Goal: Information Seeking & Learning: Learn about a topic

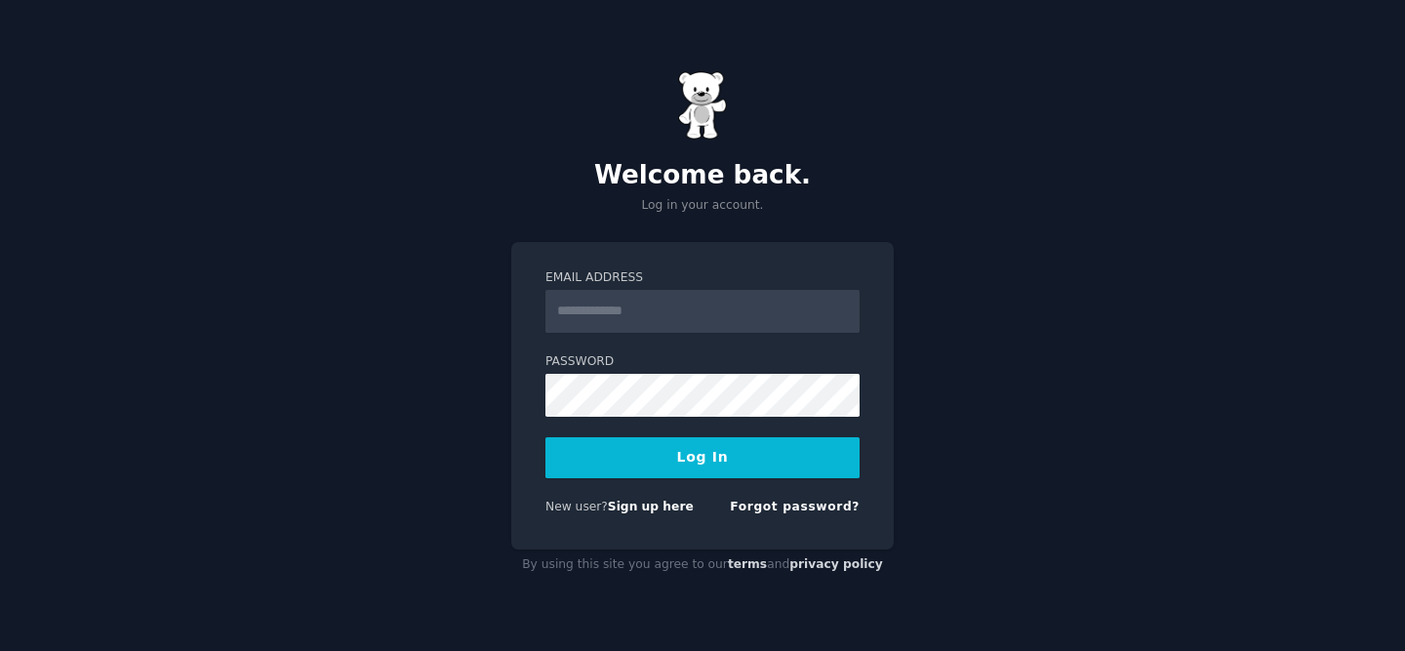
click at [677, 313] on input "Email Address" at bounding box center [702, 311] width 314 height 43
click at [677, 314] on input "Email Address" at bounding box center [702, 311] width 314 height 43
type input "**********"
click at [694, 461] on button "Log In" at bounding box center [702, 457] width 314 height 41
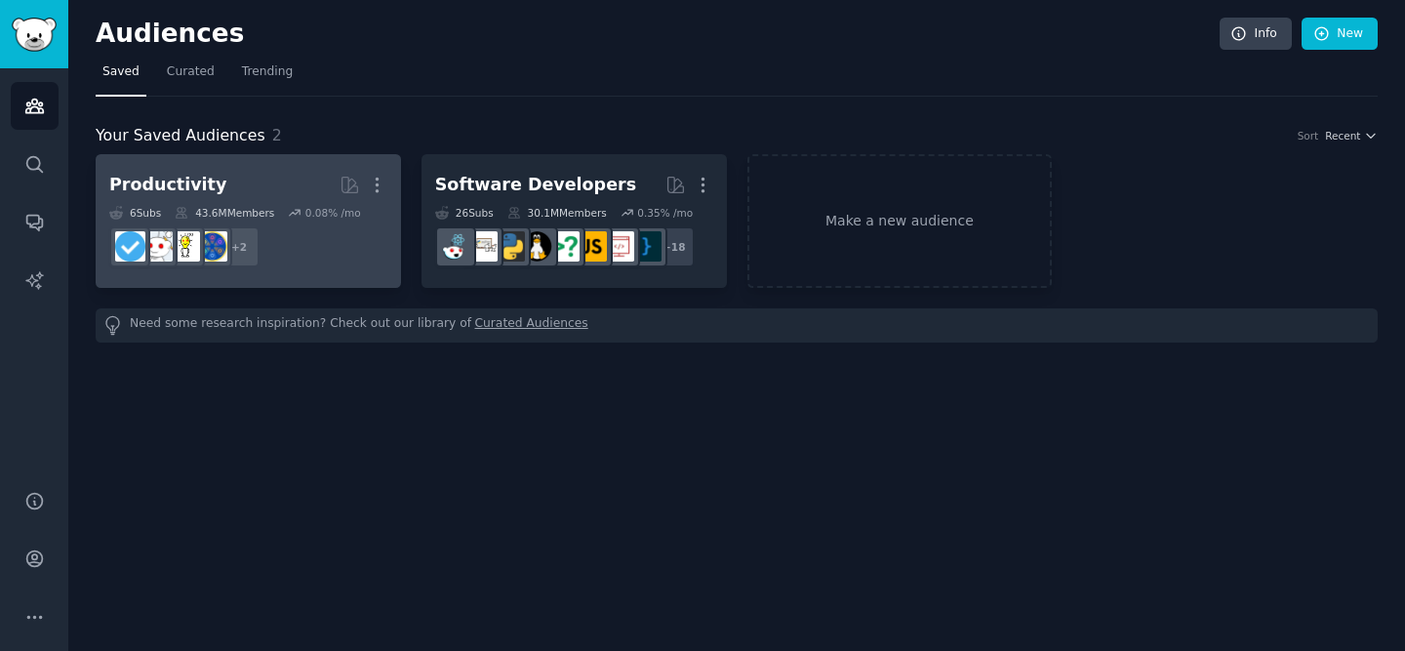
click at [237, 170] on h2 "Productivity More" at bounding box center [248, 185] width 278 height 34
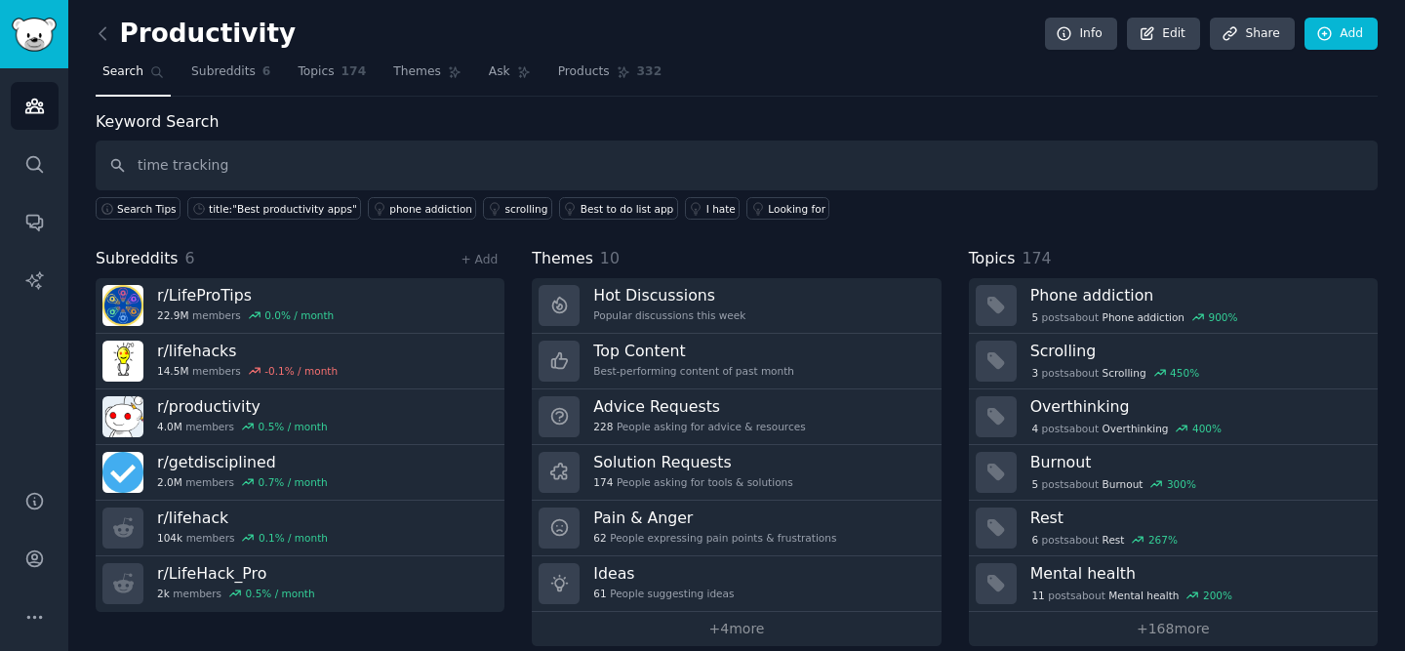
type input "time tracking"
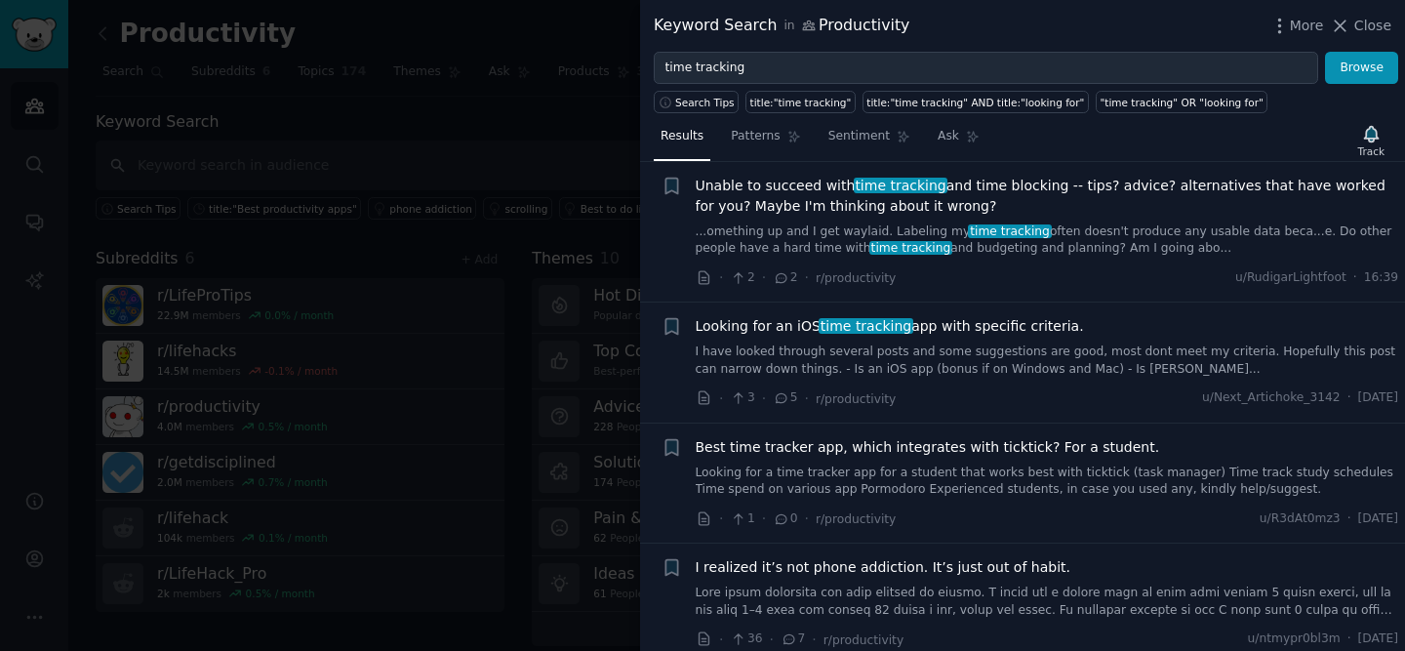
scroll to position [41, 0]
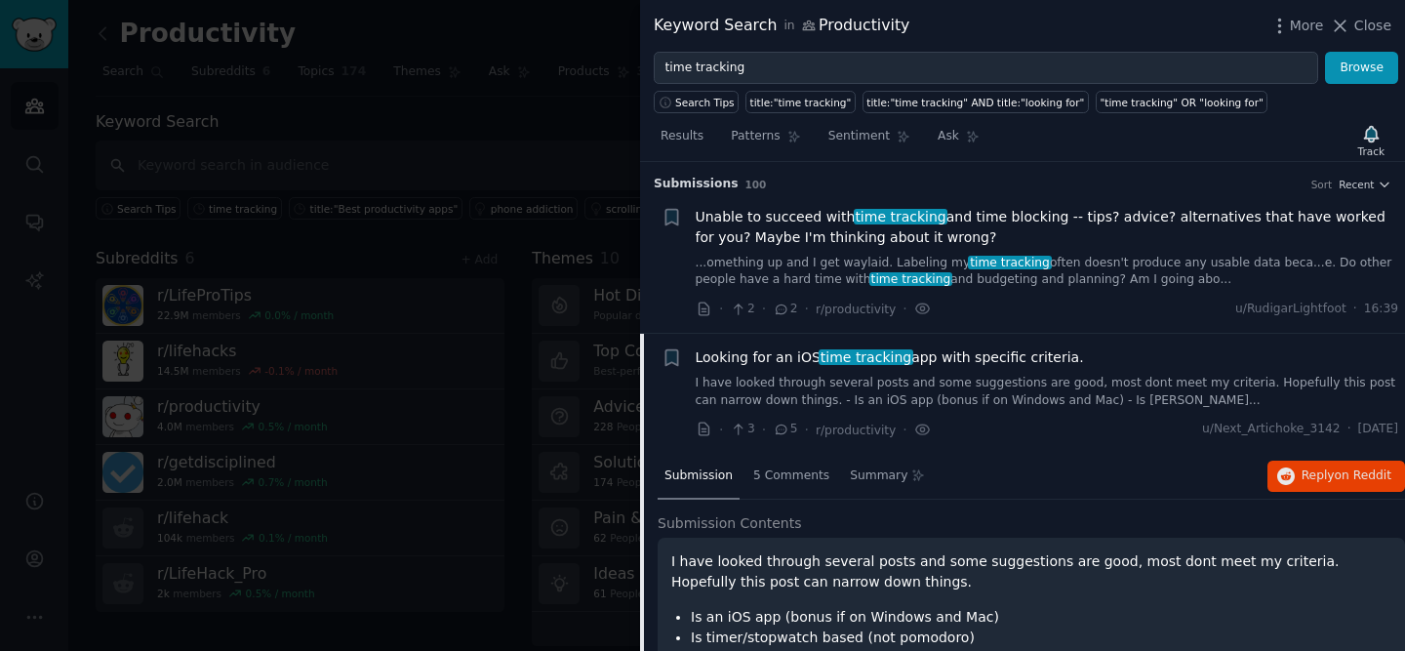
click at [971, 223] on span "Unable to succeed with time tracking and time blocking -- tips? advice? alterna…" at bounding box center [1047, 227] width 703 height 41
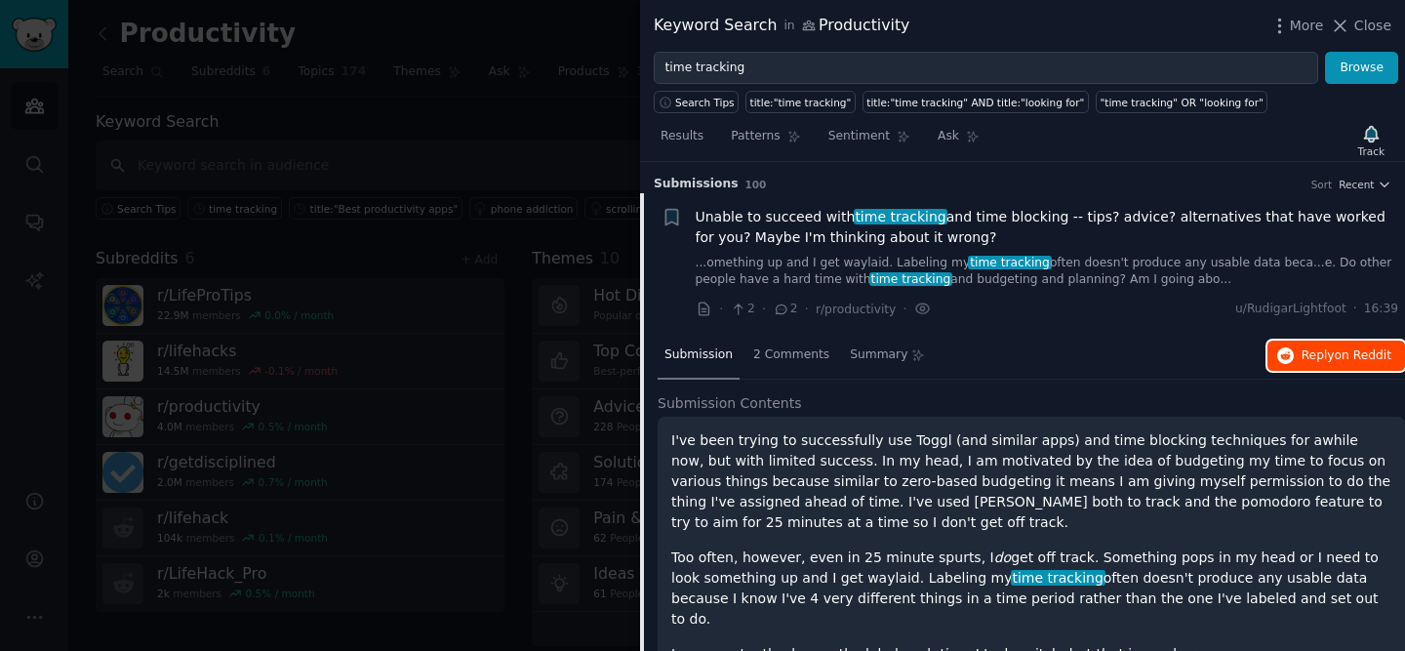
click at [1321, 354] on span "Reply on Reddit" at bounding box center [1347, 356] width 90 height 18
click at [1250, 141] on div "Results Patterns Sentiment Ask Track" at bounding box center [1022, 141] width 765 height 42
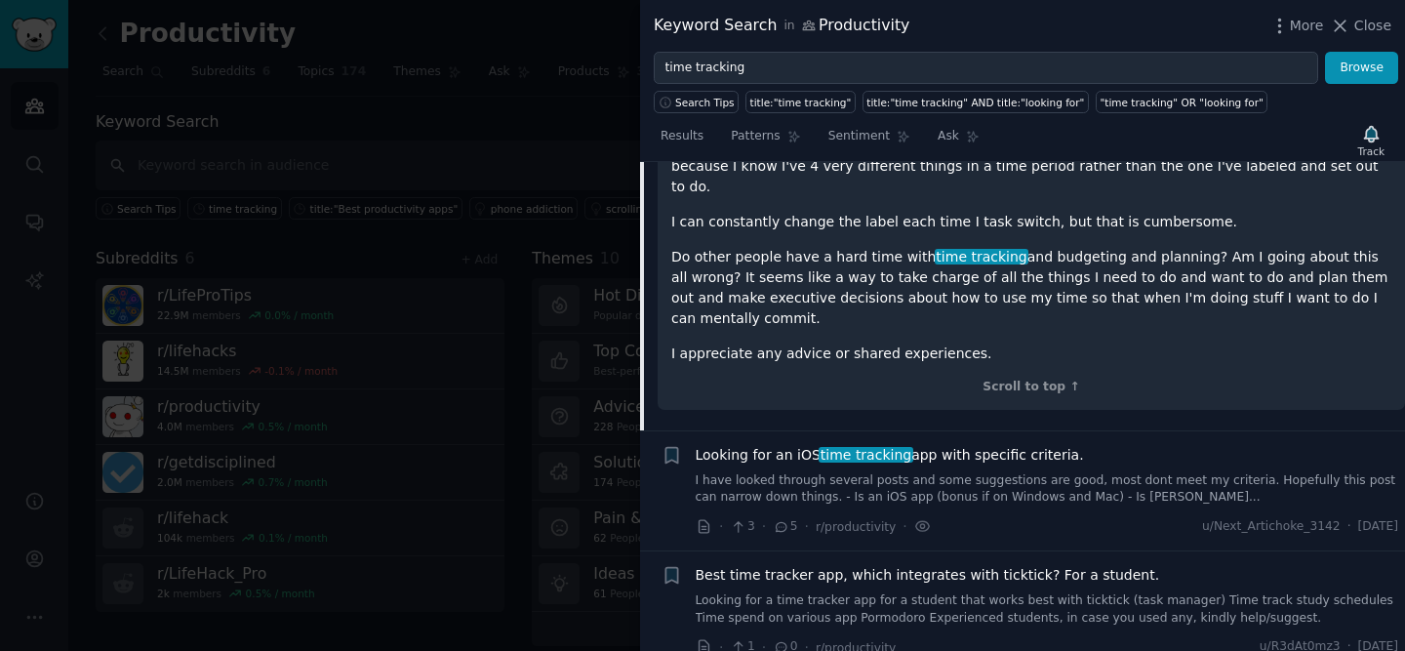
scroll to position [438, 0]
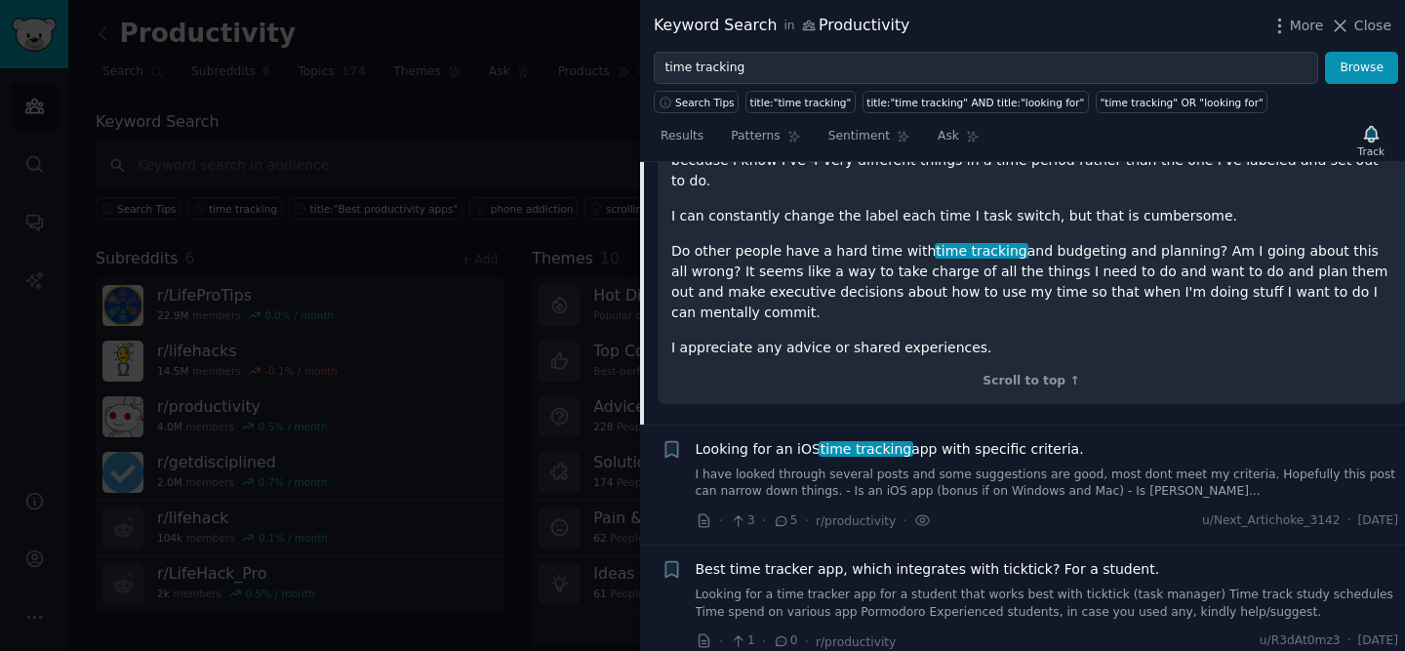
click at [1134, 466] on link "I have looked through several posts and some suggestions are good, most dont me…" at bounding box center [1047, 483] width 703 height 34
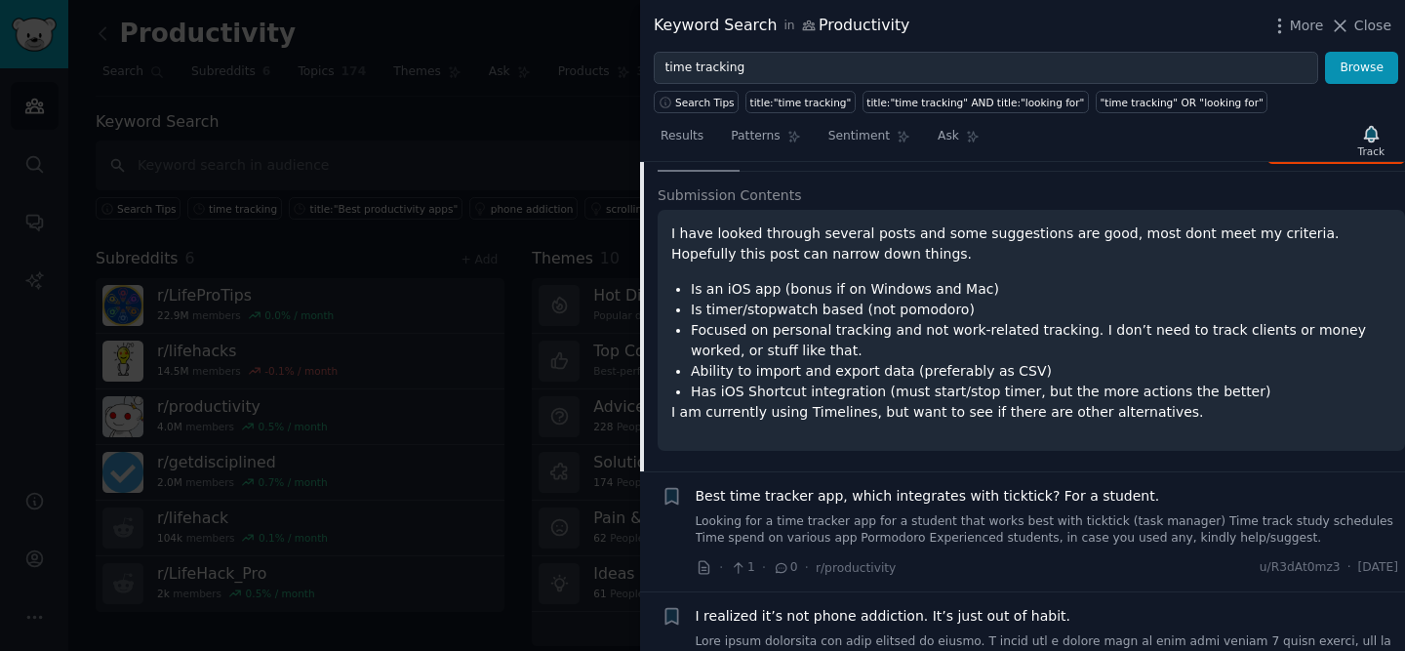
scroll to position [332, 0]
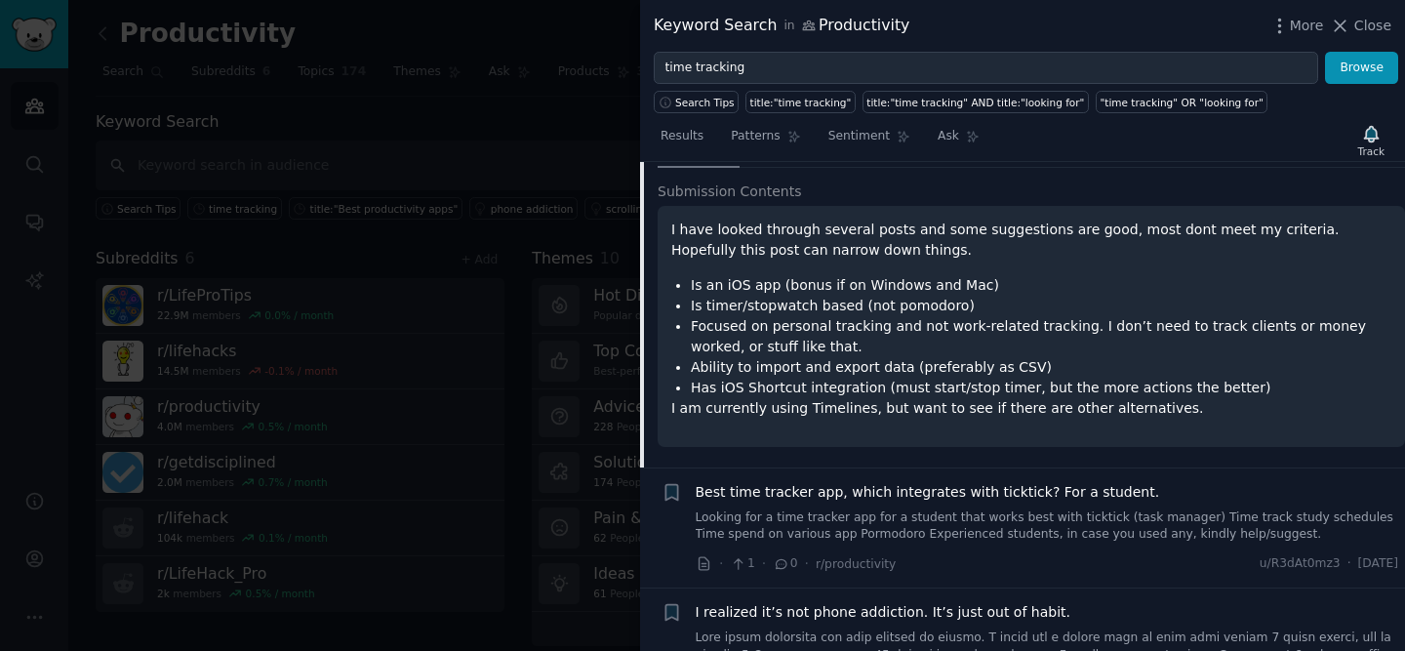
click at [885, 294] on li "Is an iOS app (bonus if on Windows and Mac)" at bounding box center [1041, 285] width 701 height 20
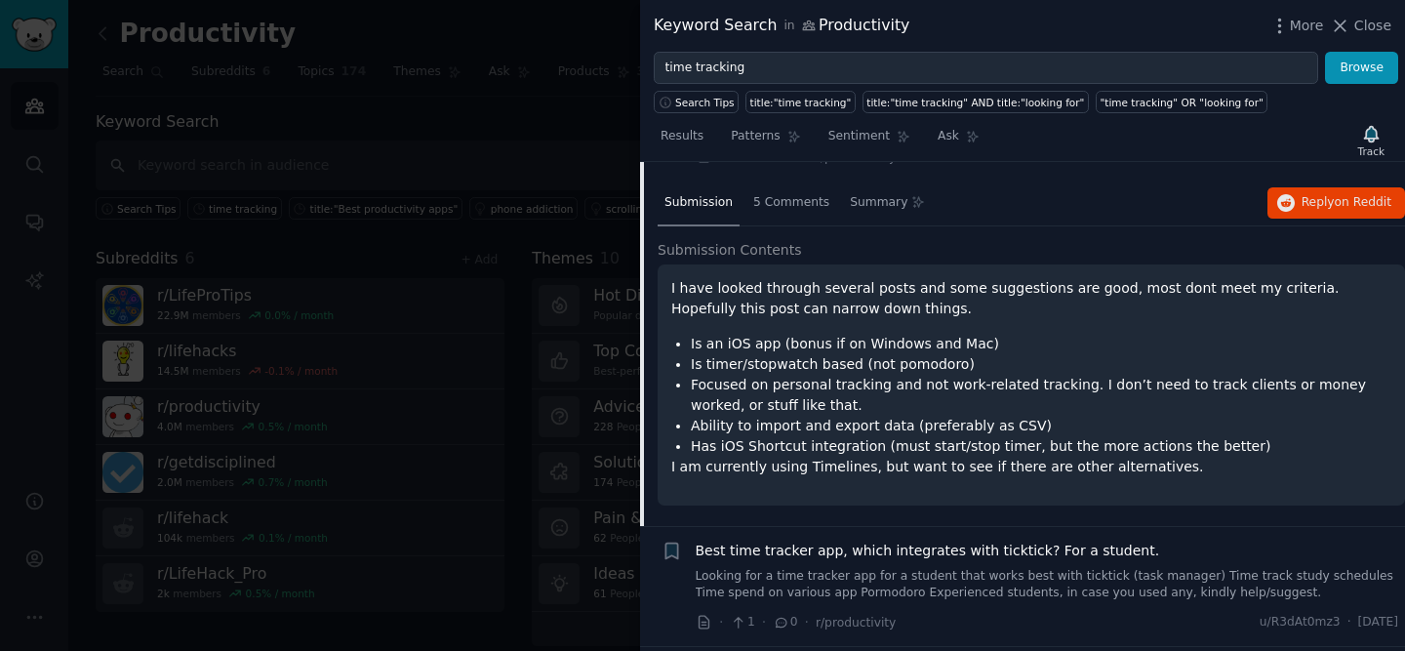
scroll to position [258, 0]
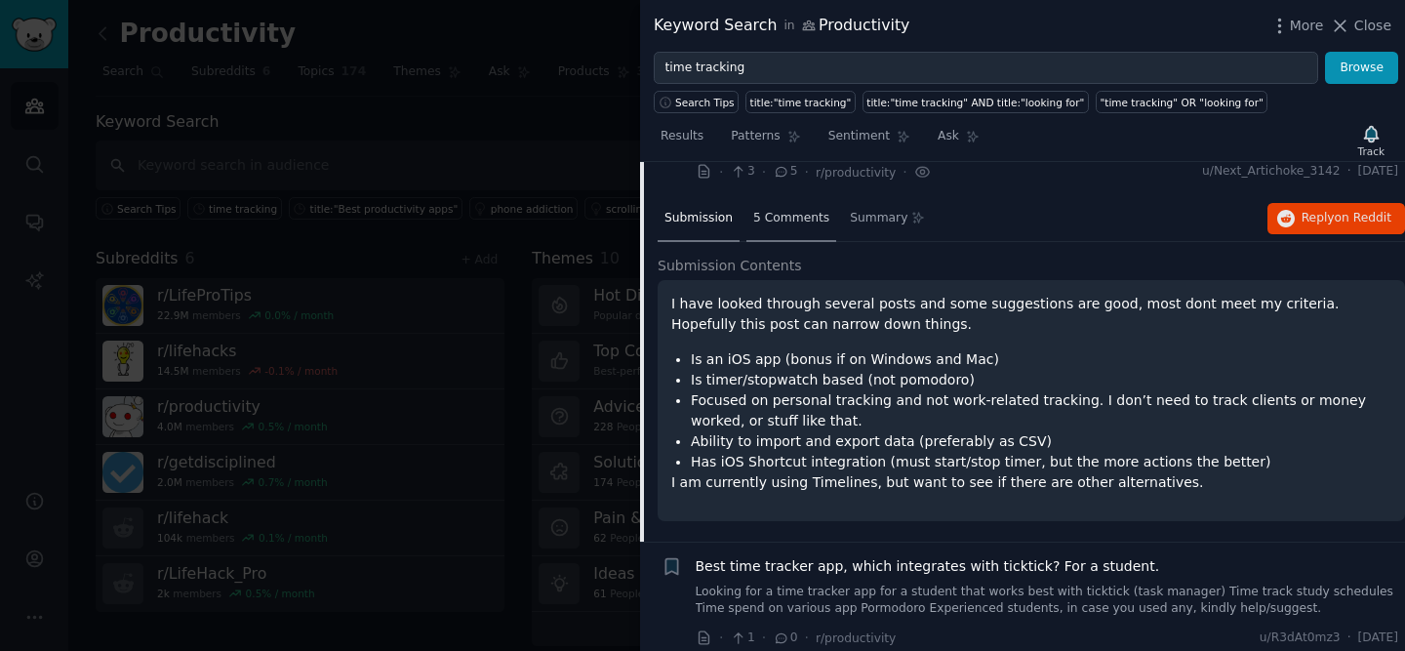
click at [790, 205] on div "5 Comments" at bounding box center [791, 219] width 90 height 47
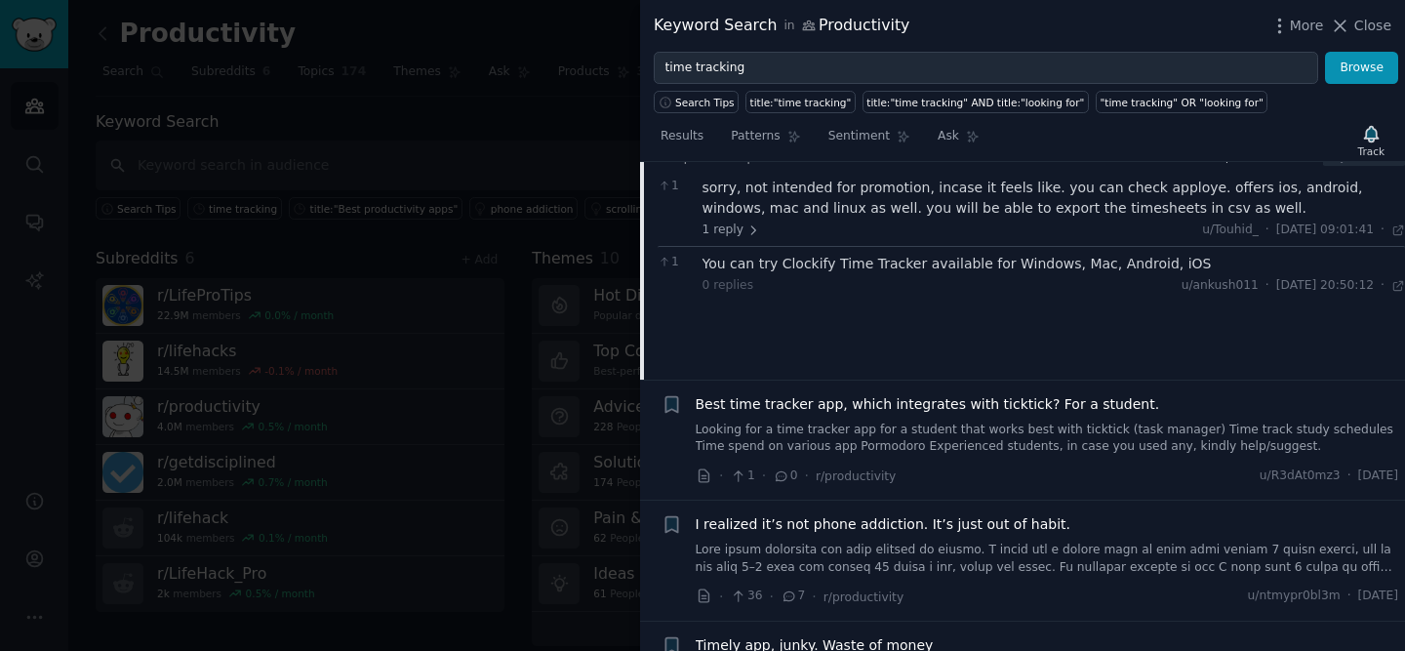
scroll to position [373, 0]
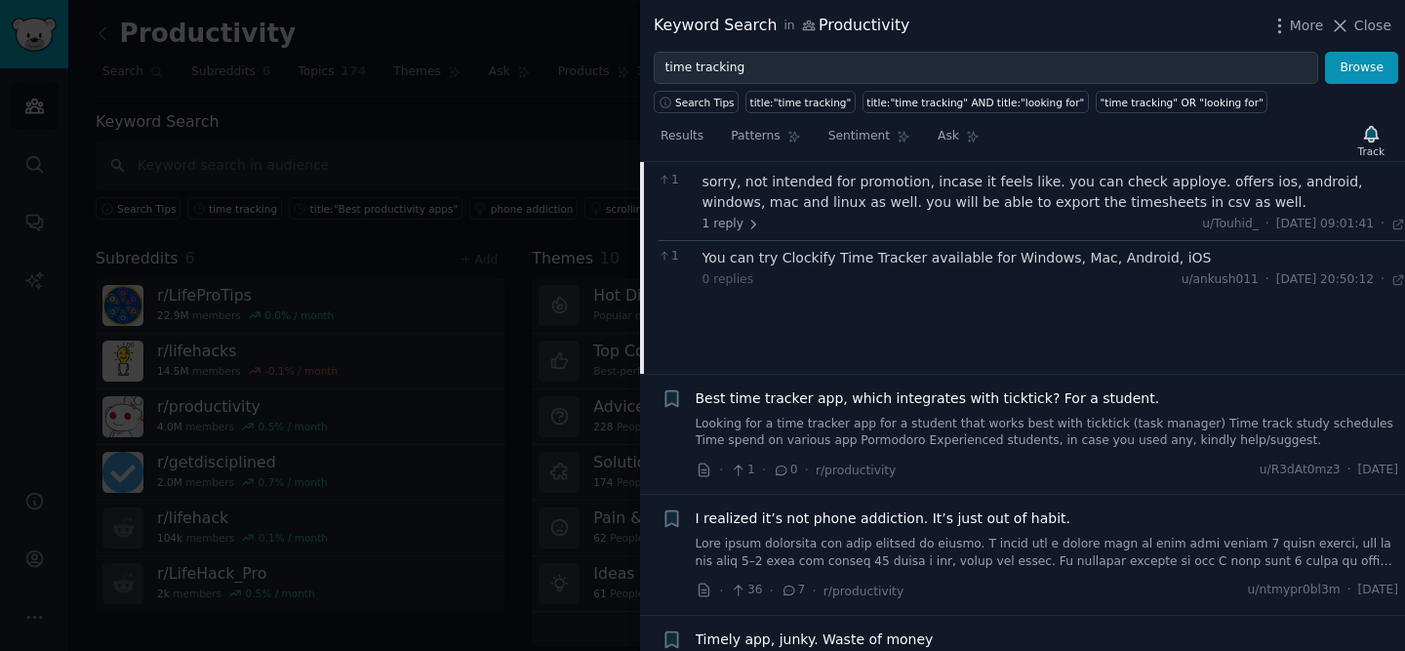
click at [900, 419] on link "Looking for a time tracker app for a student that works best with ticktick (tas…" at bounding box center [1047, 433] width 703 height 34
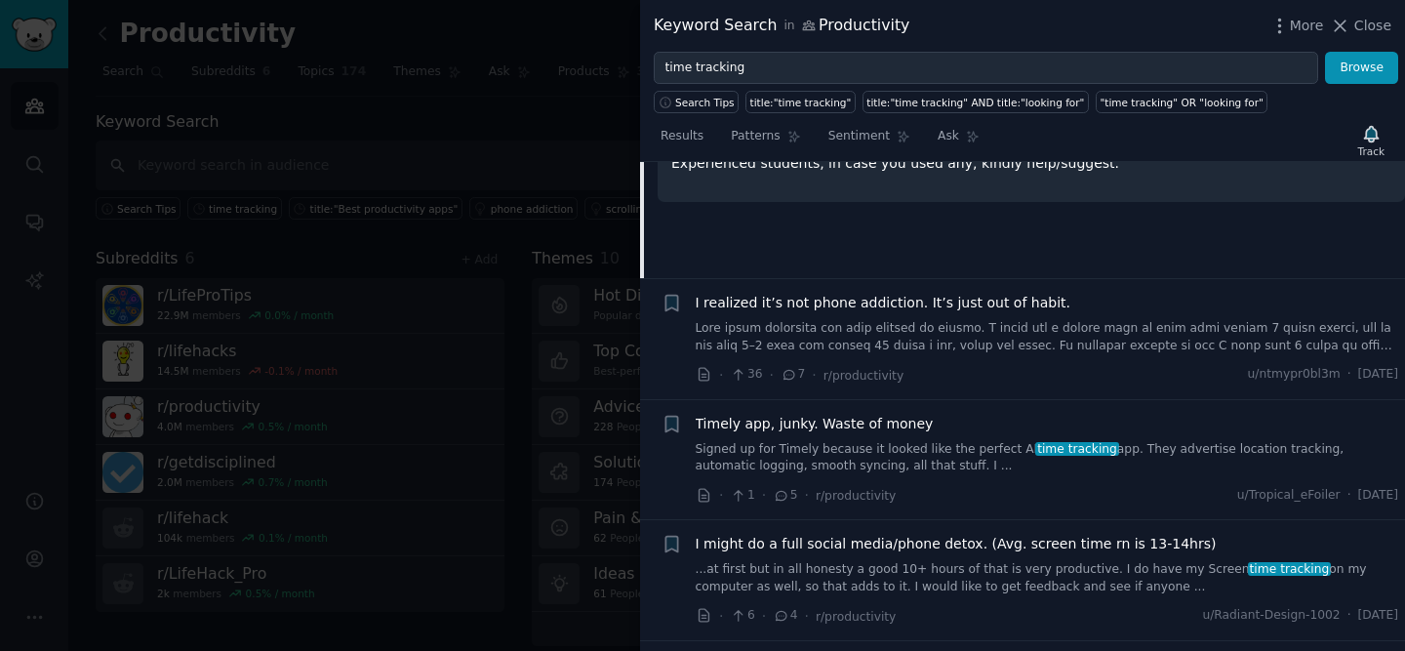
scroll to position [594, 0]
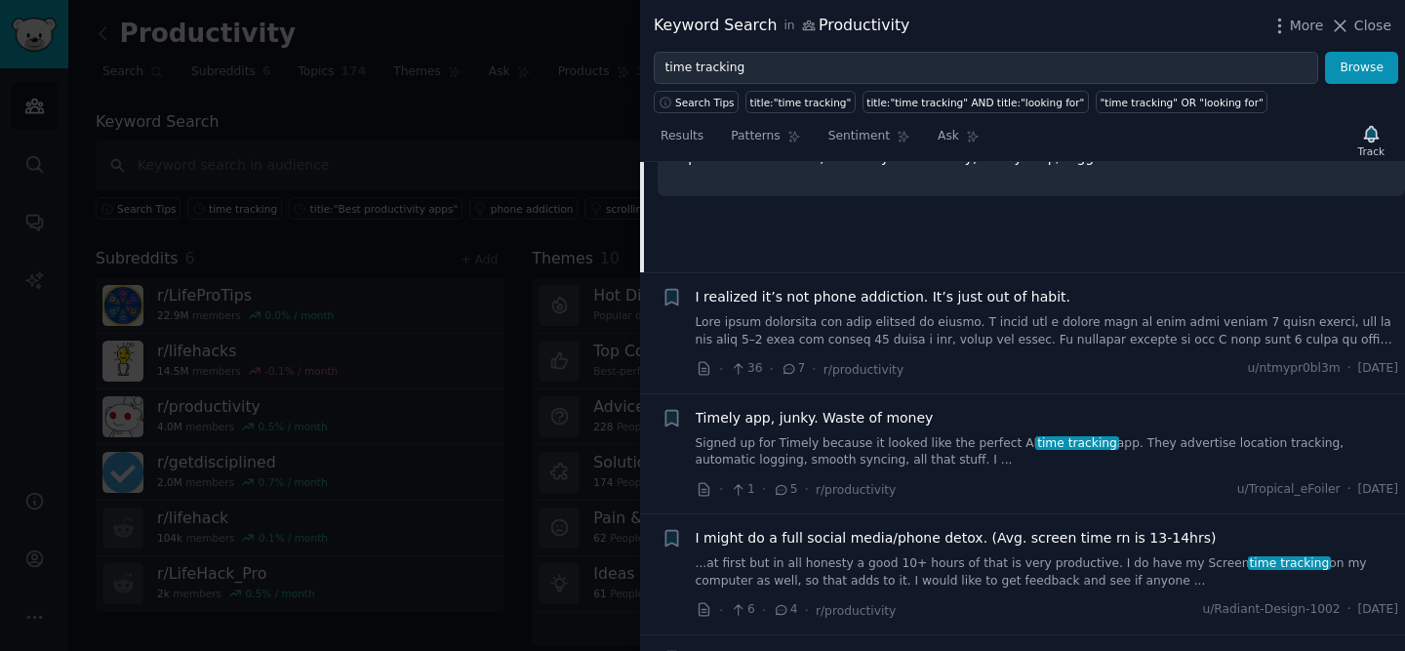
click at [937, 444] on link "Signed up for Timely because it looked like the perfect AI time tracking app. T…" at bounding box center [1047, 452] width 703 height 34
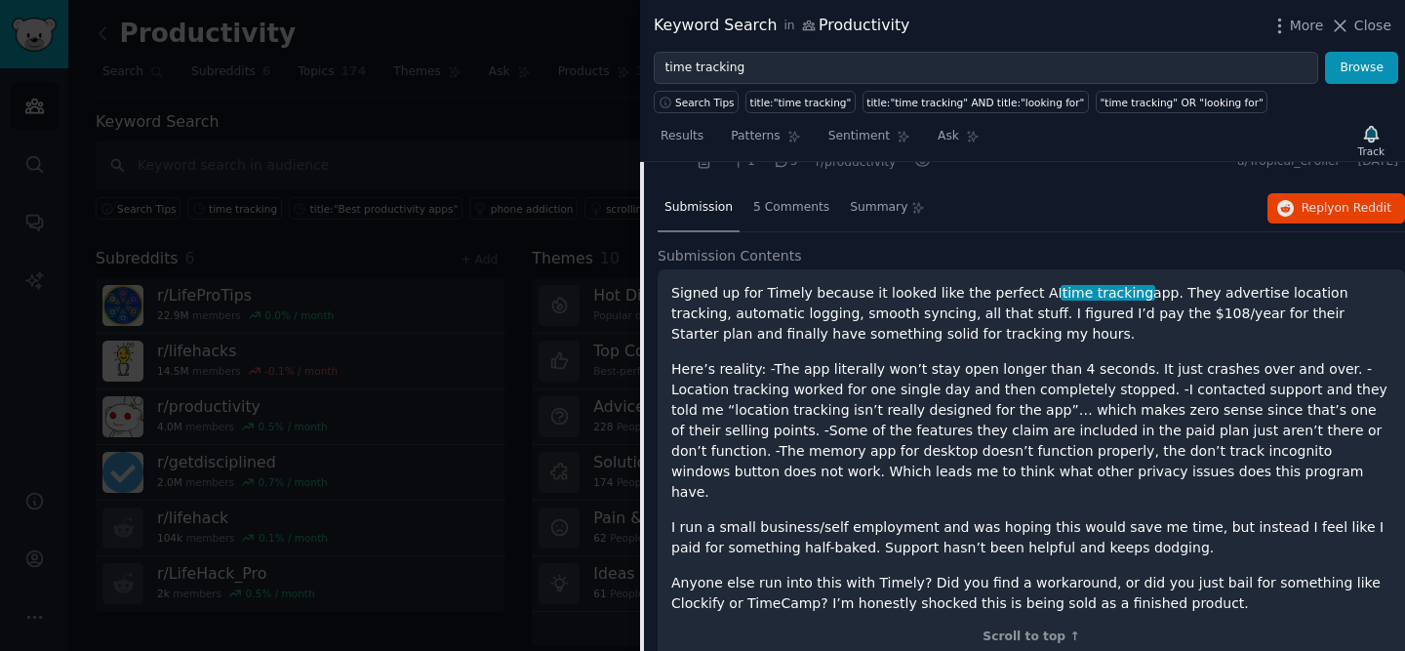
scroll to position [625, 0]
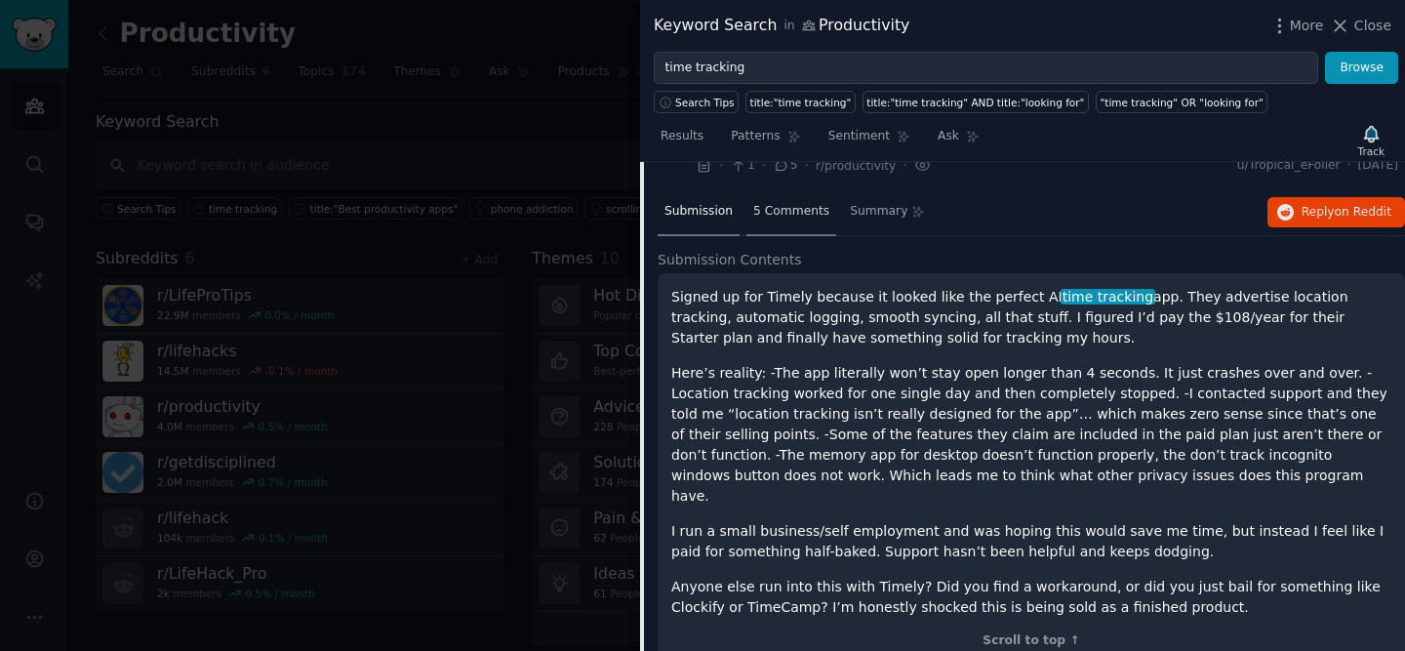
click at [785, 224] on div "5 Comments" at bounding box center [791, 212] width 90 height 47
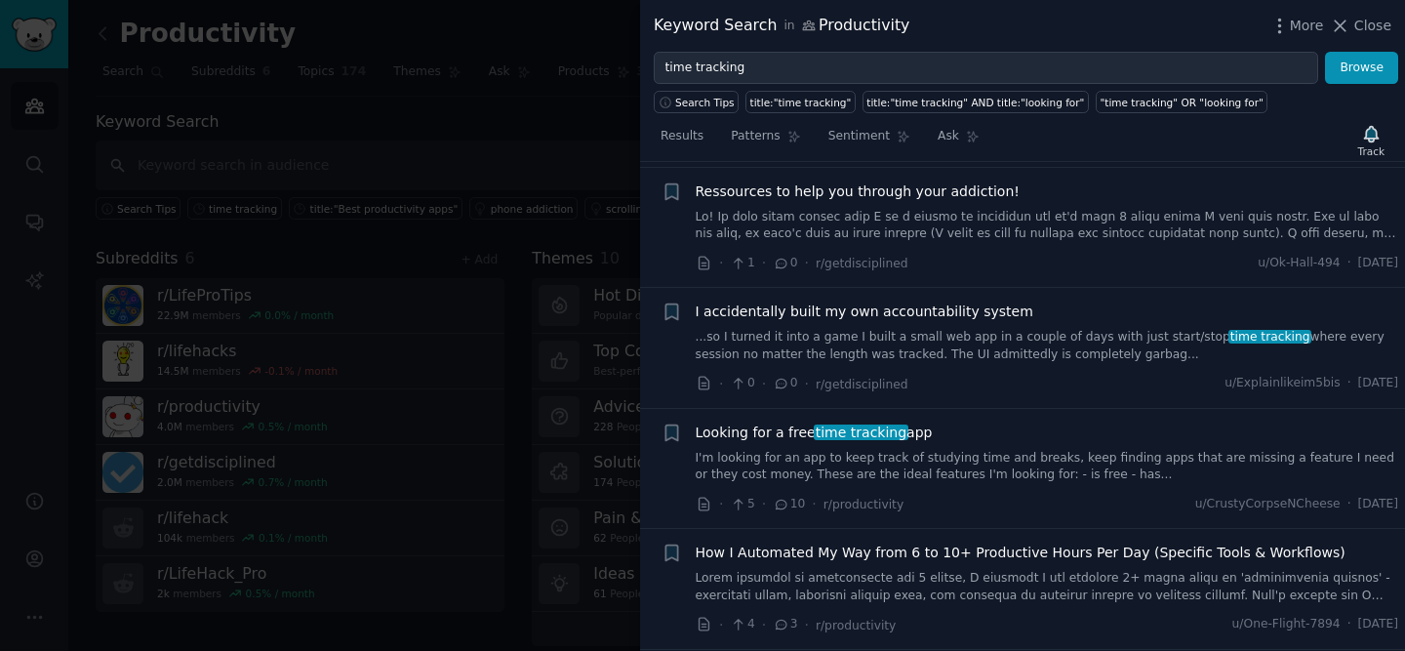
scroll to position [1108, 0]
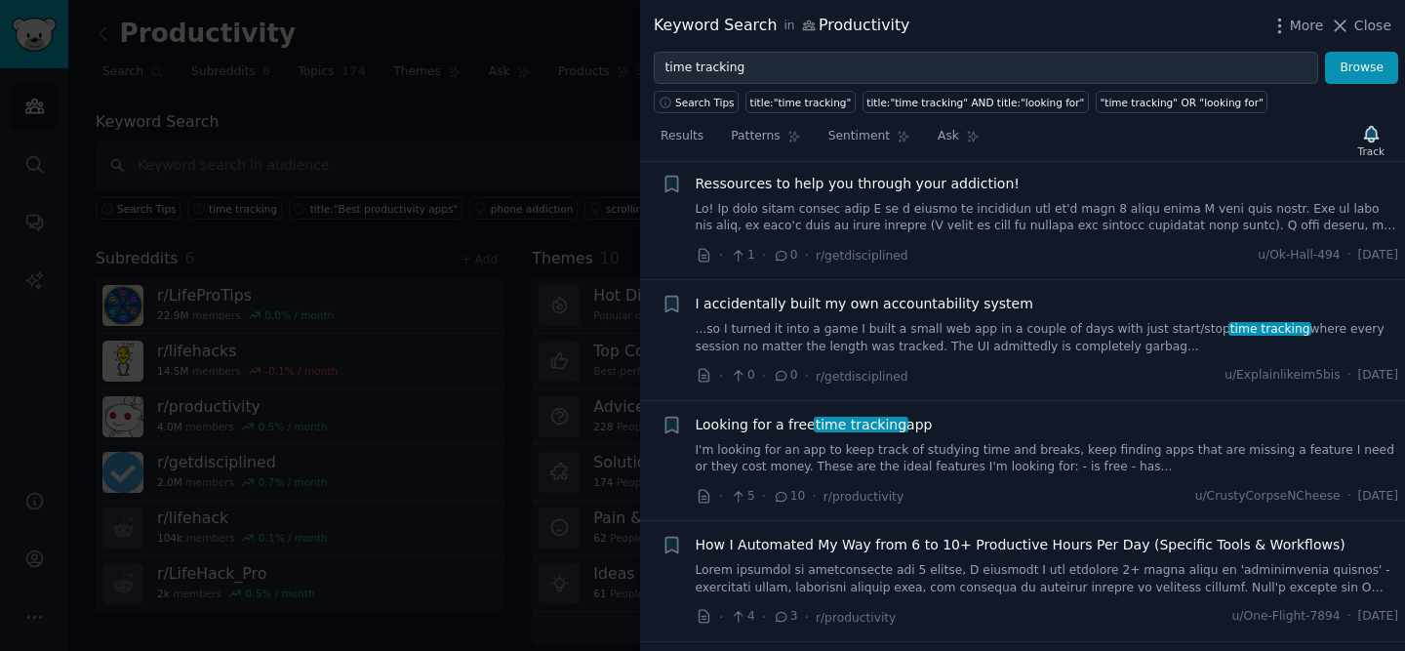
click at [980, 462] on link "I'm looking for an app to keep track of studying time and breaks, keep finding …" at bounding box center [1047, 459] width 703 height 34
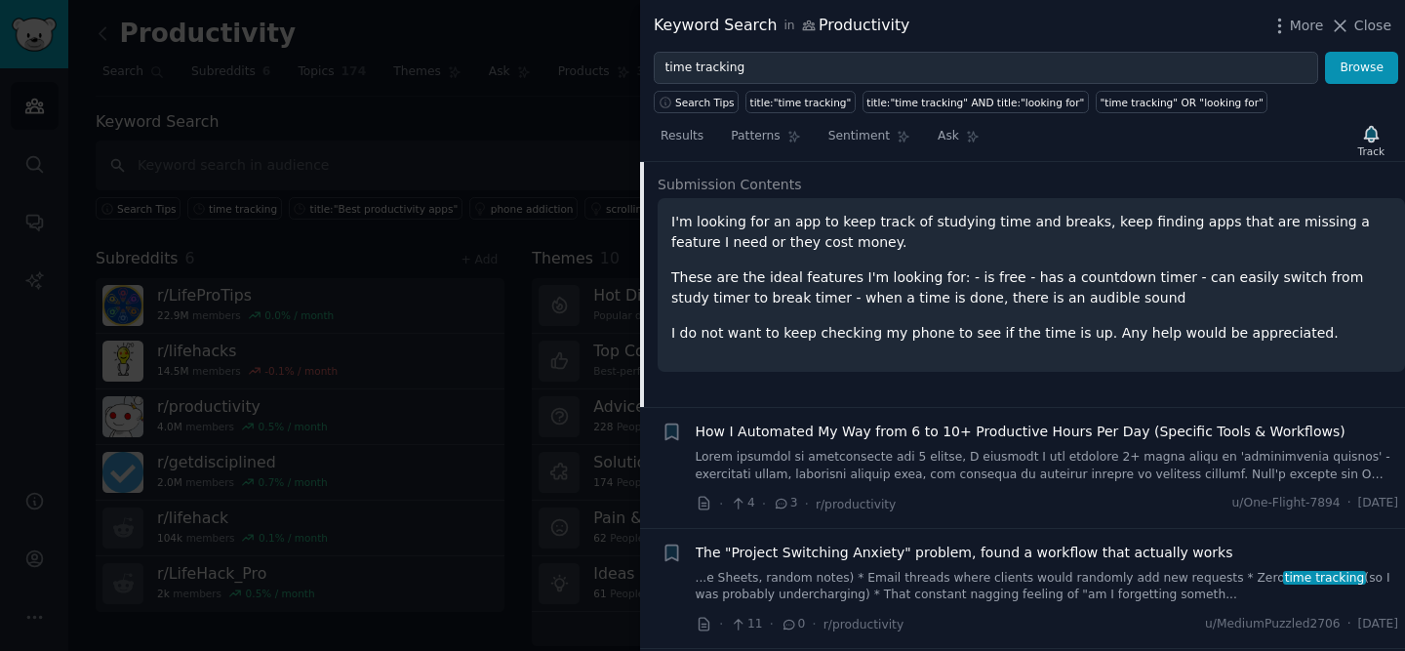
scroll to position [1188, 0]
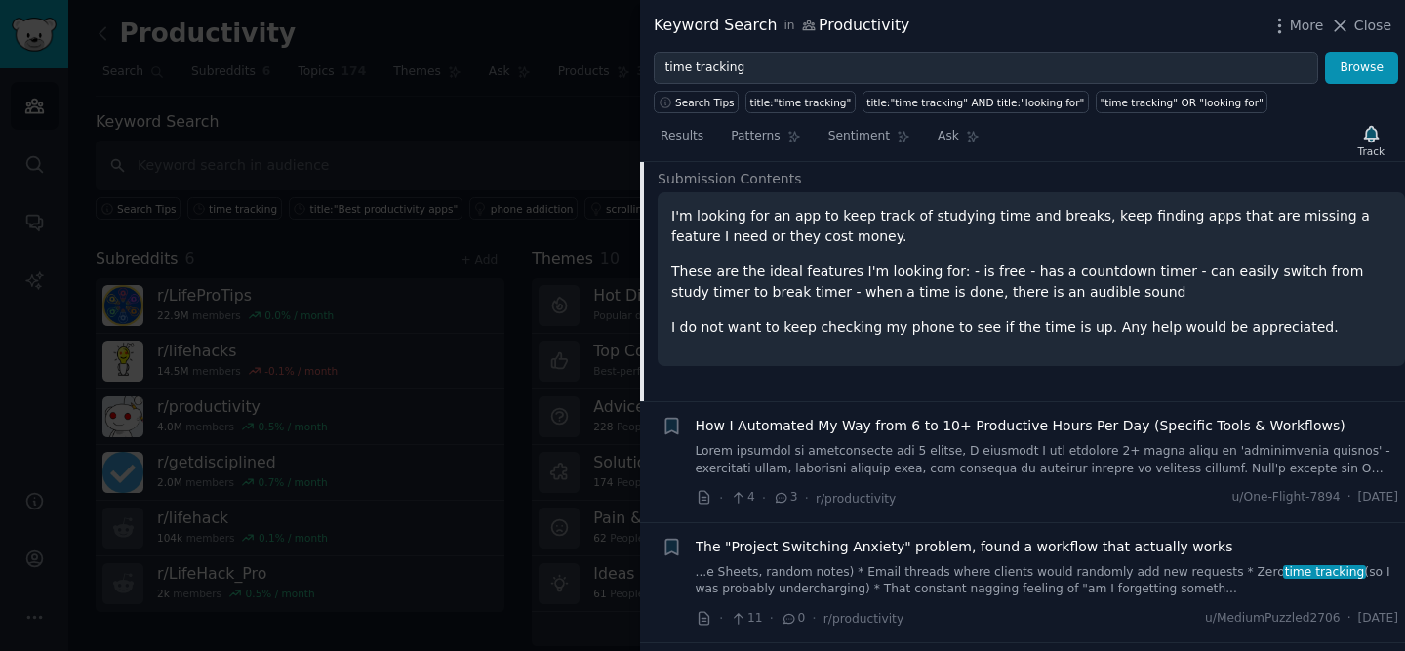
click at [1041, 450] on link at bounding box center [1047, 460] width 703 height 34
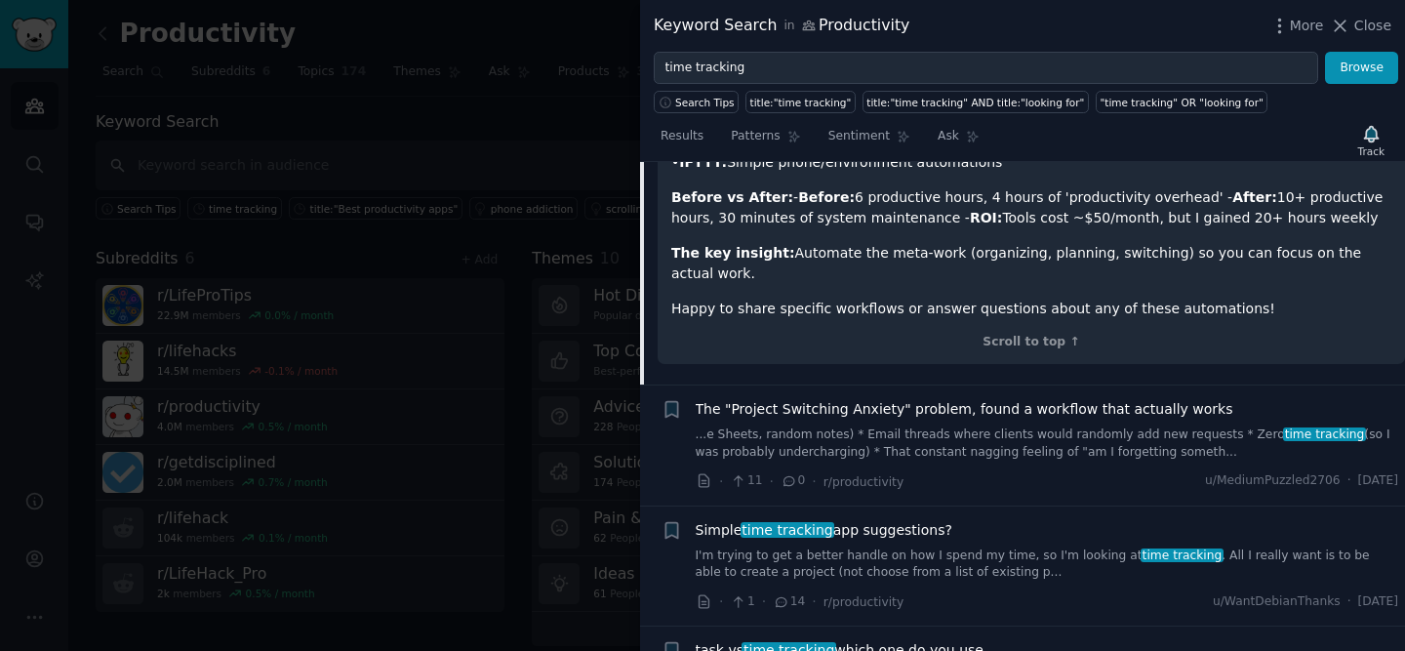
scroll to position [1825, 0]
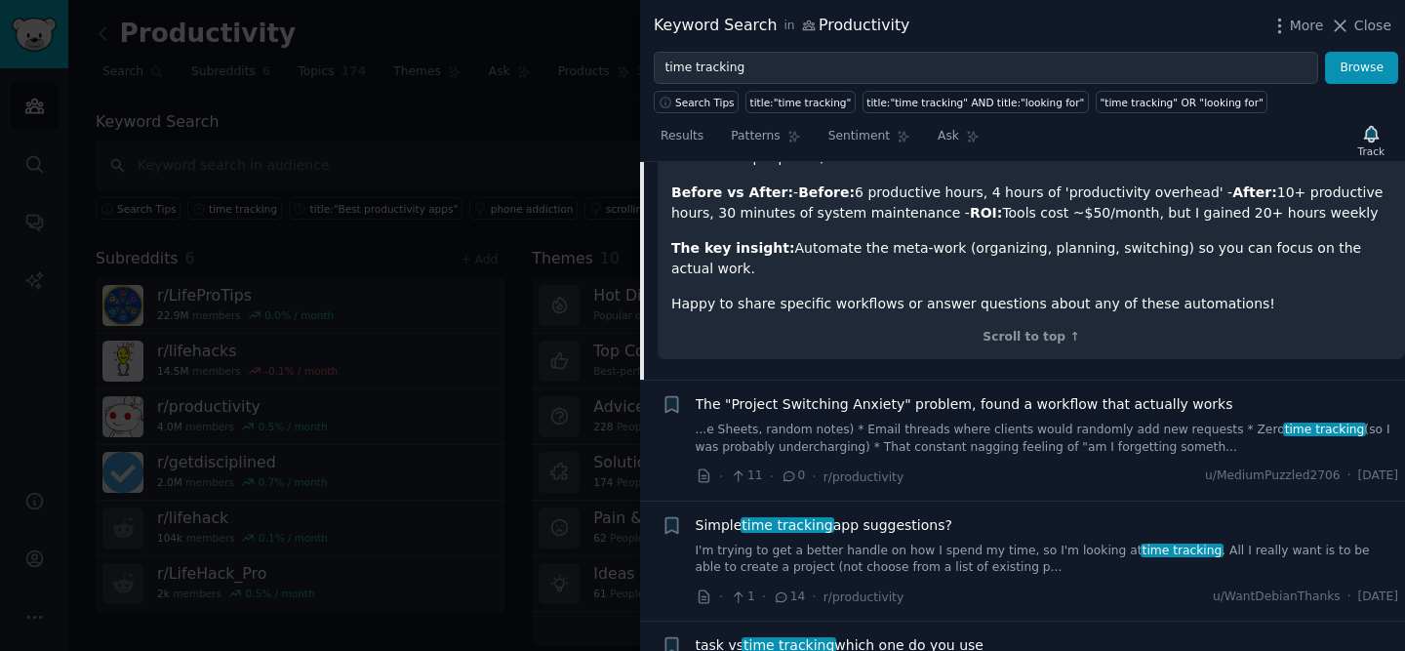
click at [989, 542] on link "I'm trying to get a better handle on how I spend my time, so I'm looking at tim…" at bounding box center [1047, 559] width 703 height 34
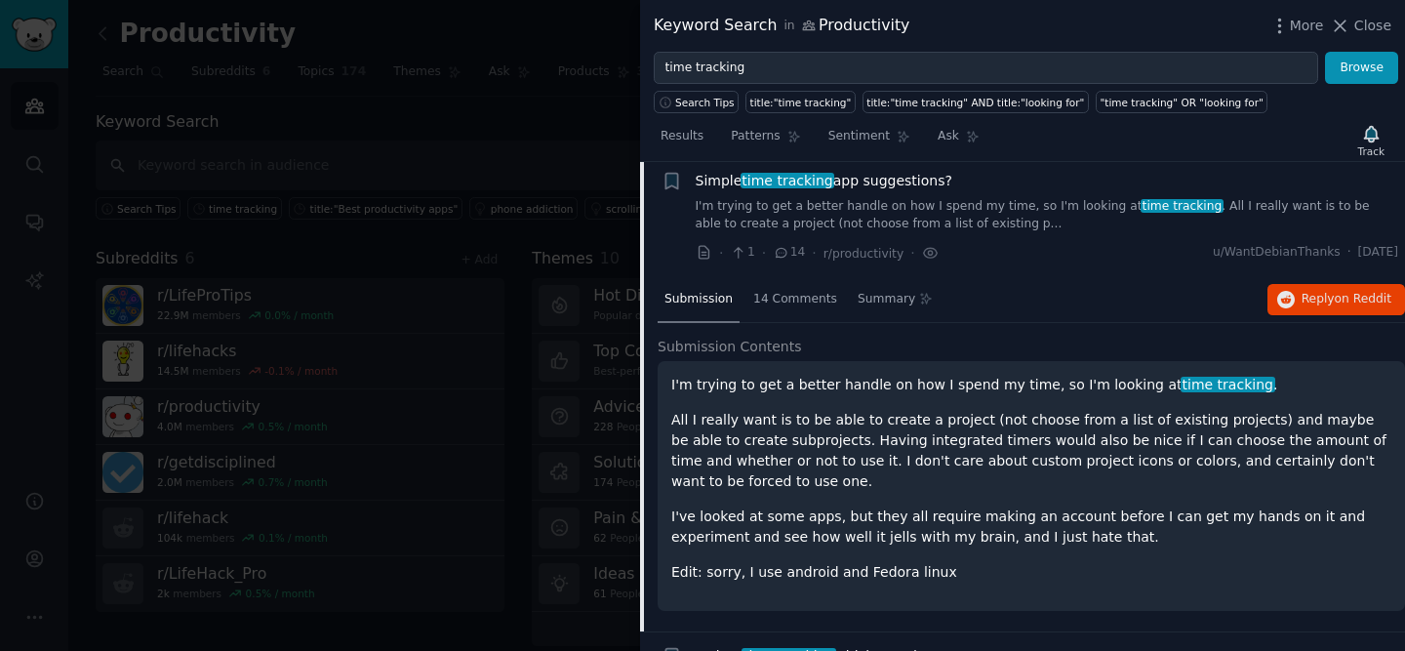
scroll to position [1386, 0]
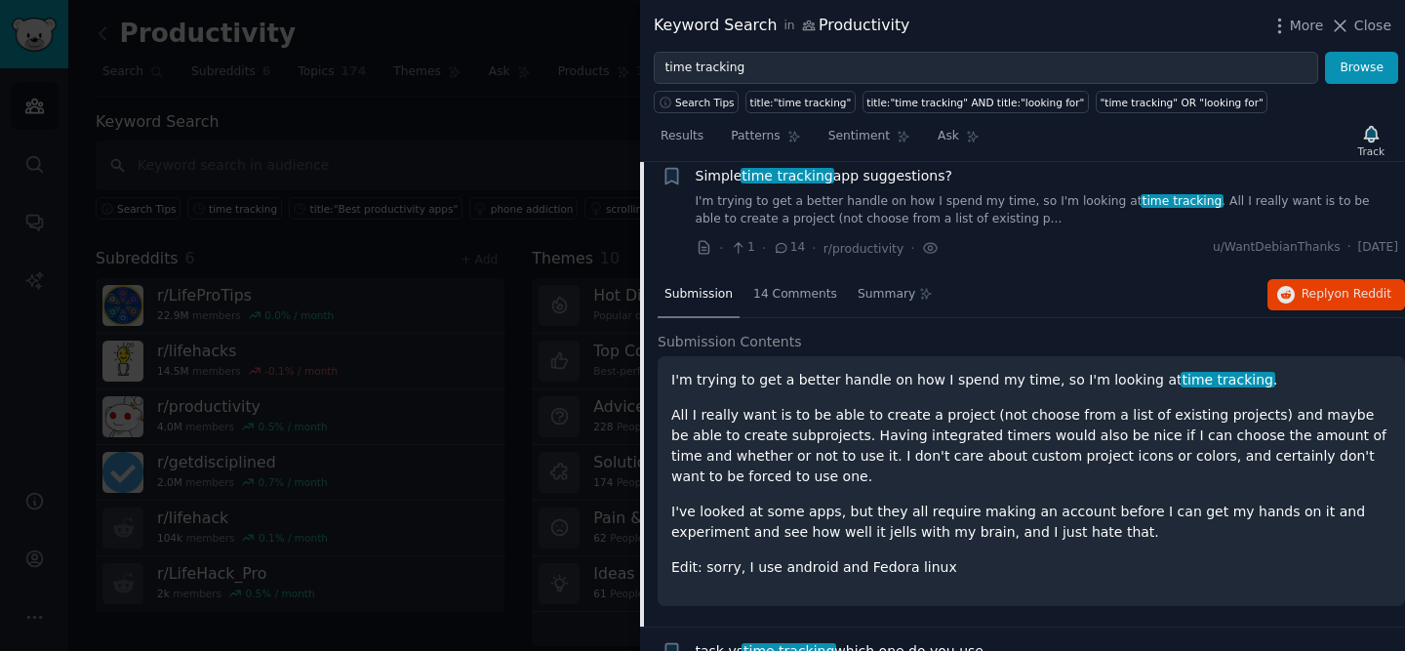
click at [567, 136] on div at bounding box center [702, 325] width 1405 height 651
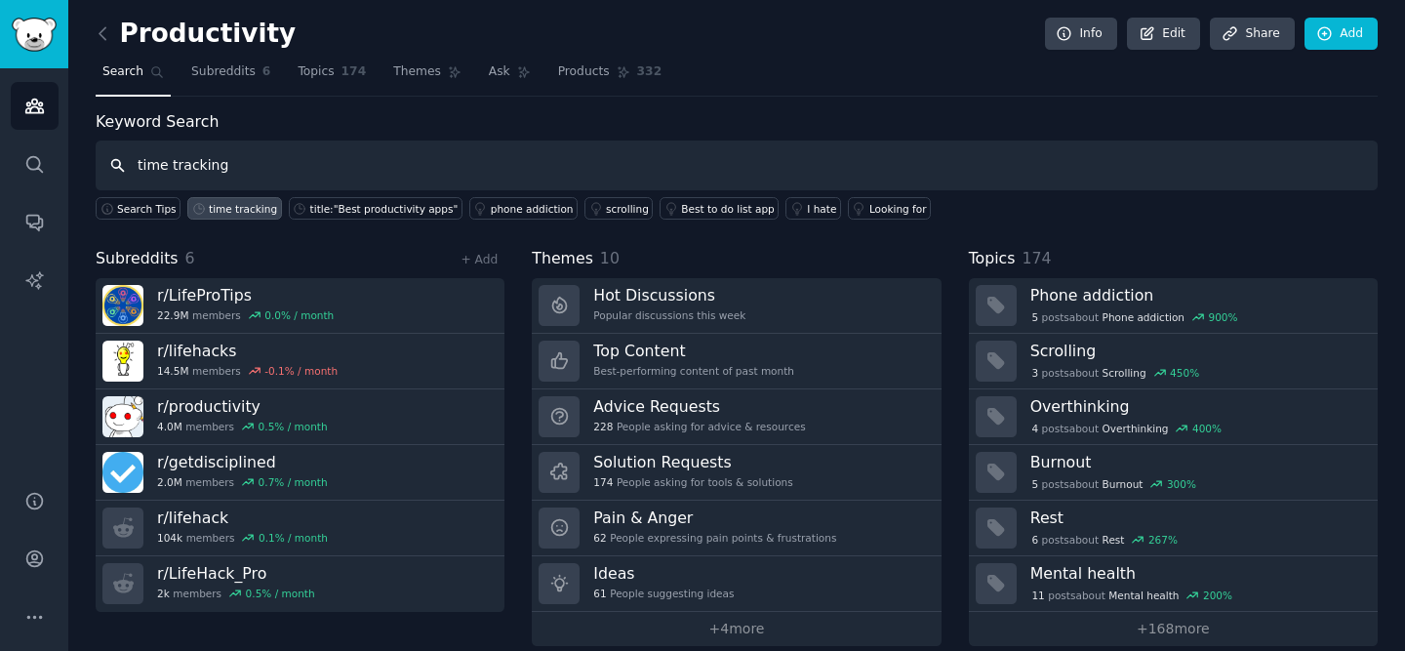
type input "time tracking"
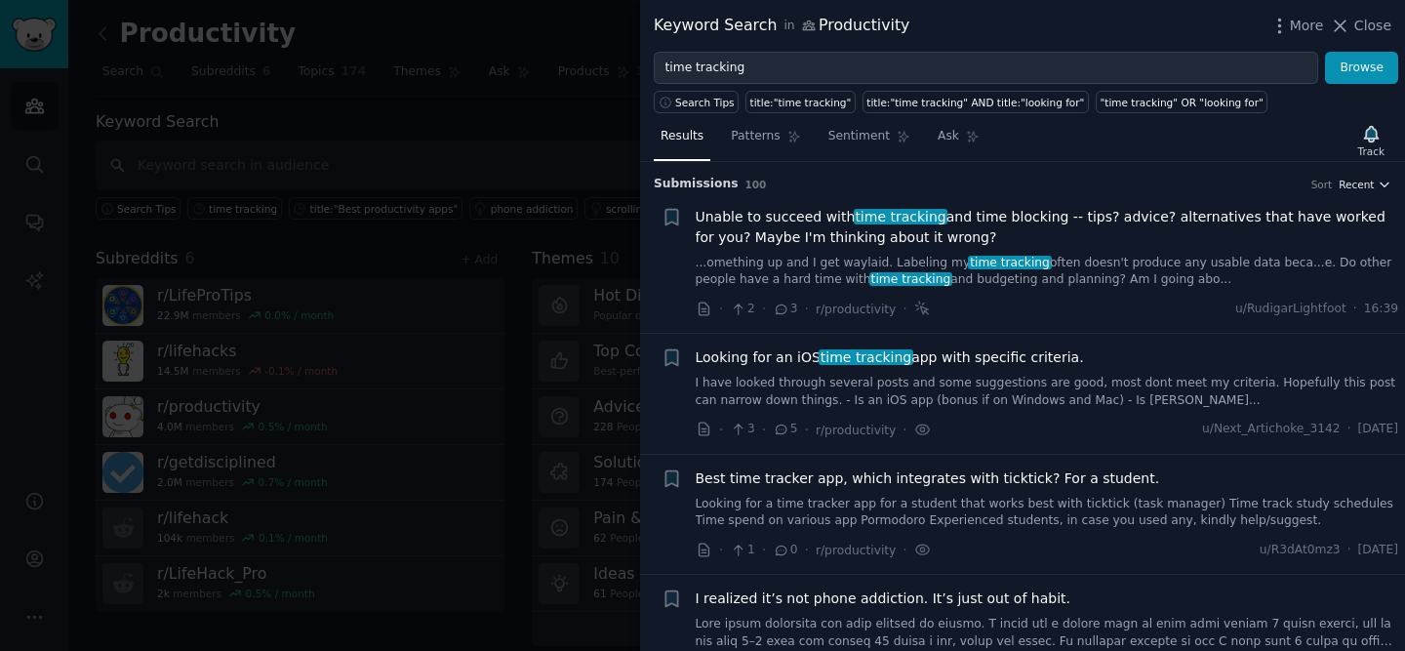
click at [1380, 184] on icon "button" at bounding box center [1385, 185] width 14 height 14
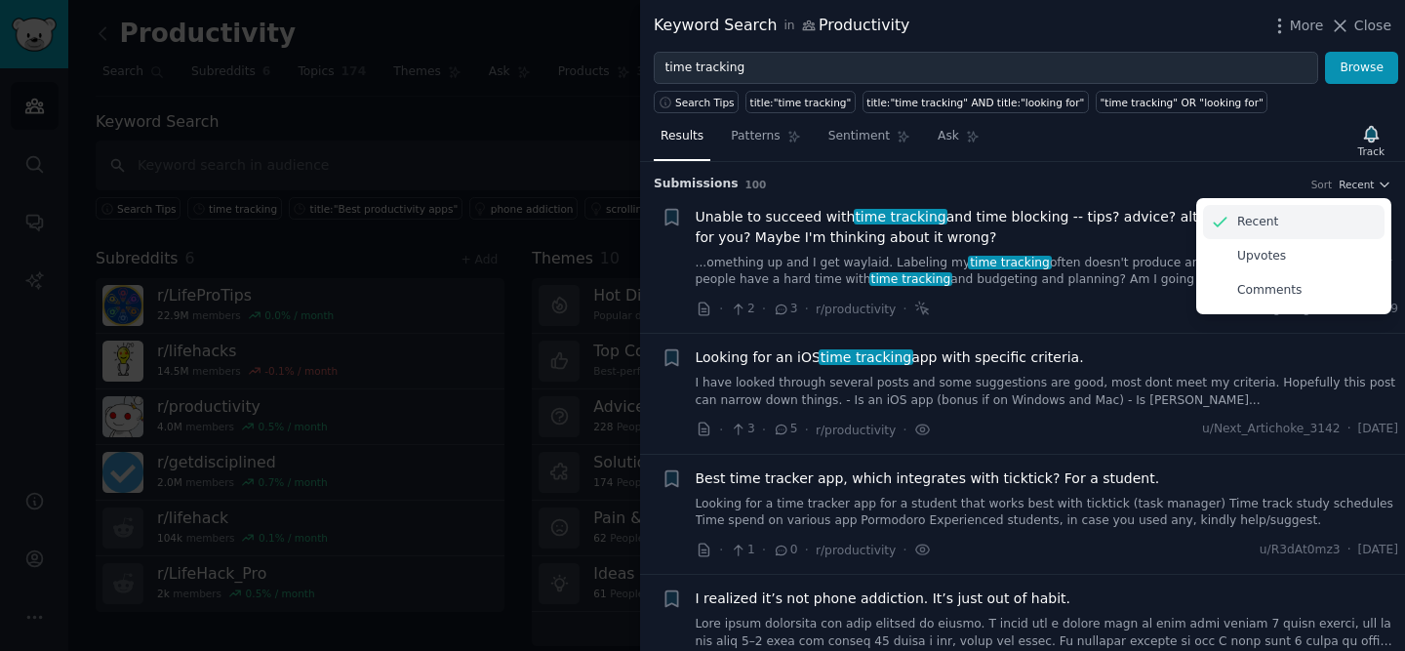
click at [1318, 215] on div "Recent" at bounding box center [1293, 222] width 181 height 34
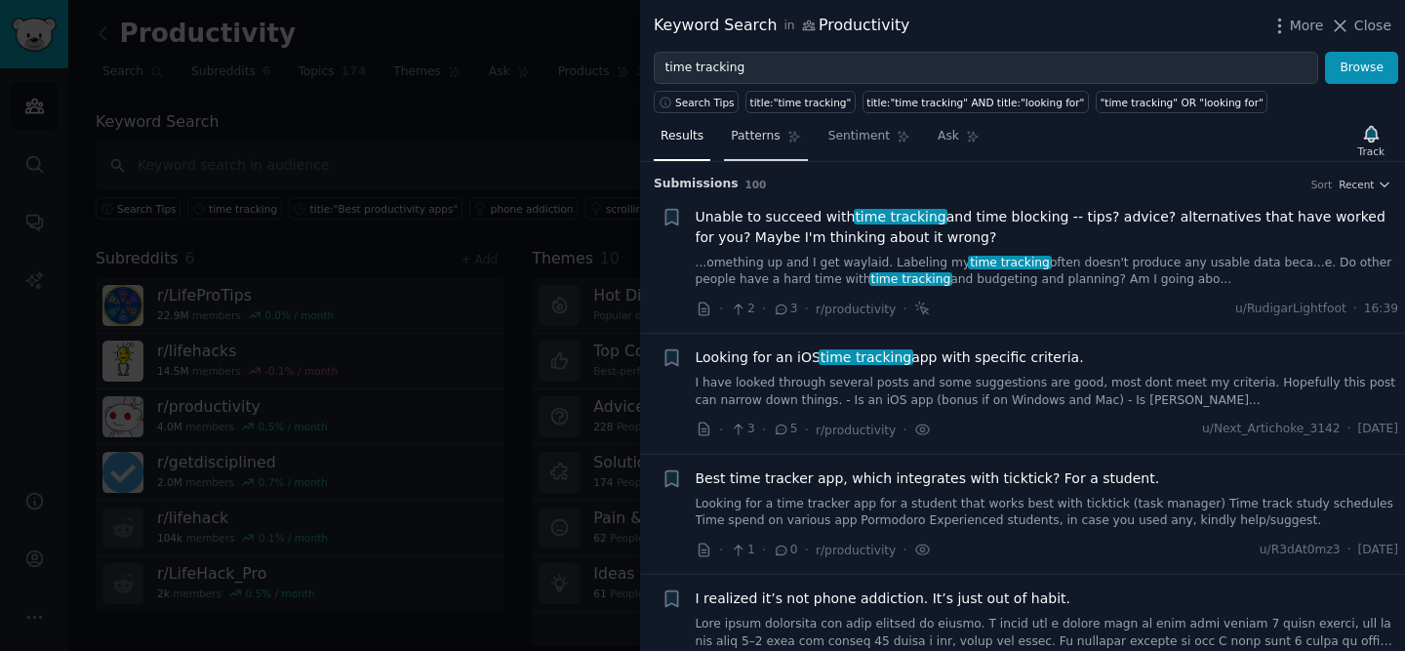
click at [757, 139] on span "Patterns" at bounding box center [755, 137] width 49 height 18
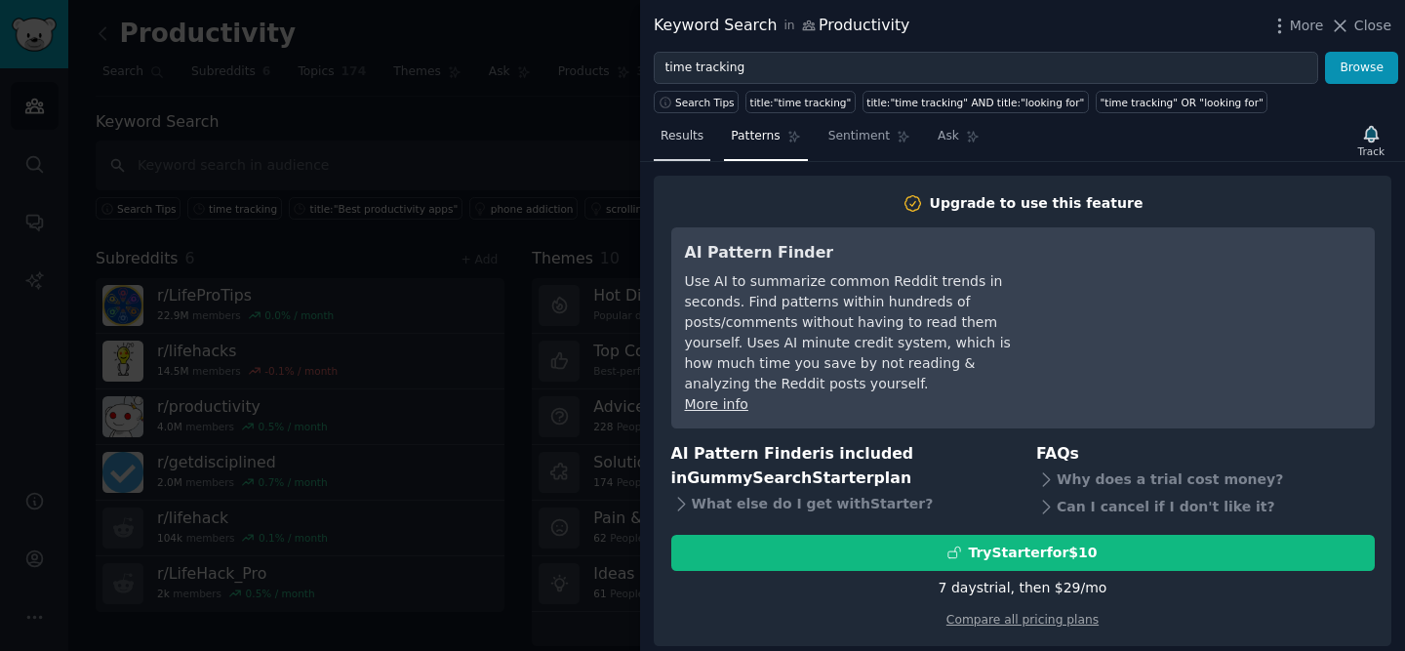
click at [698, 139] on span "Results" at bounding box center [682, 137] width 43 height 18
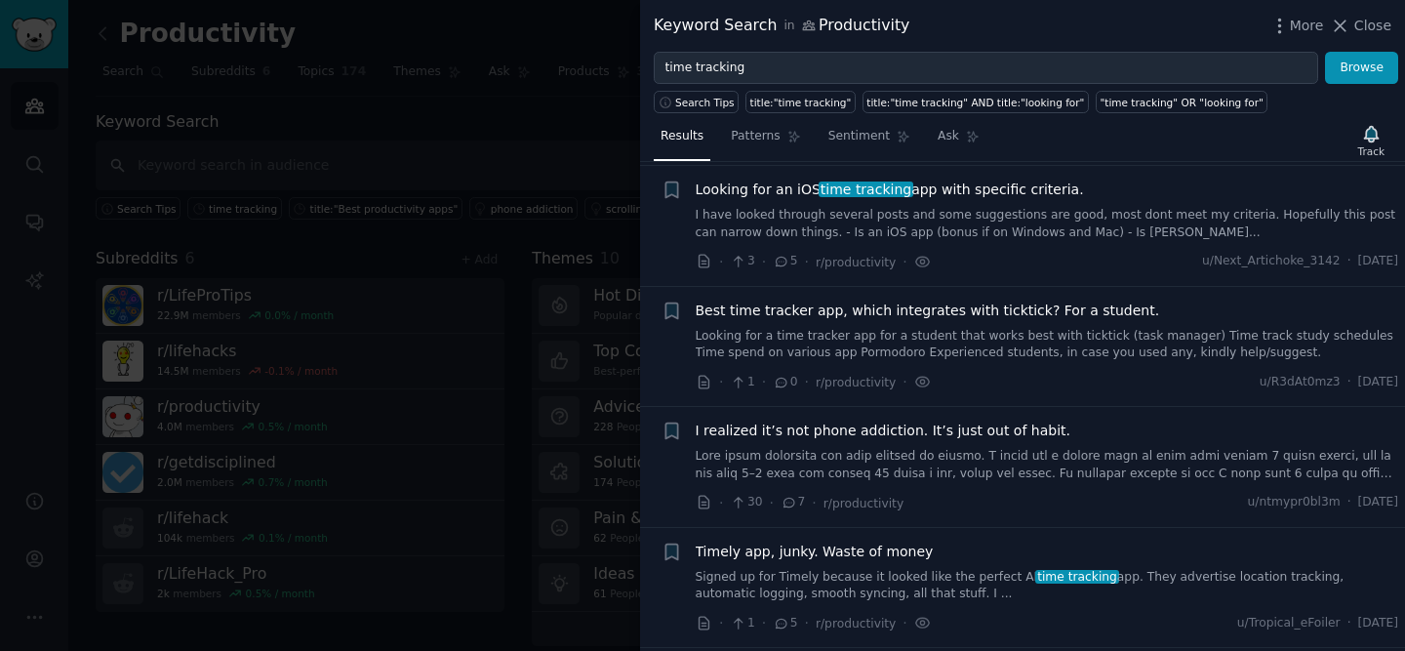
scroll to position [169, 0]
click at [490, 366] on div at bounding box center [702, 325] width 1405 height 651
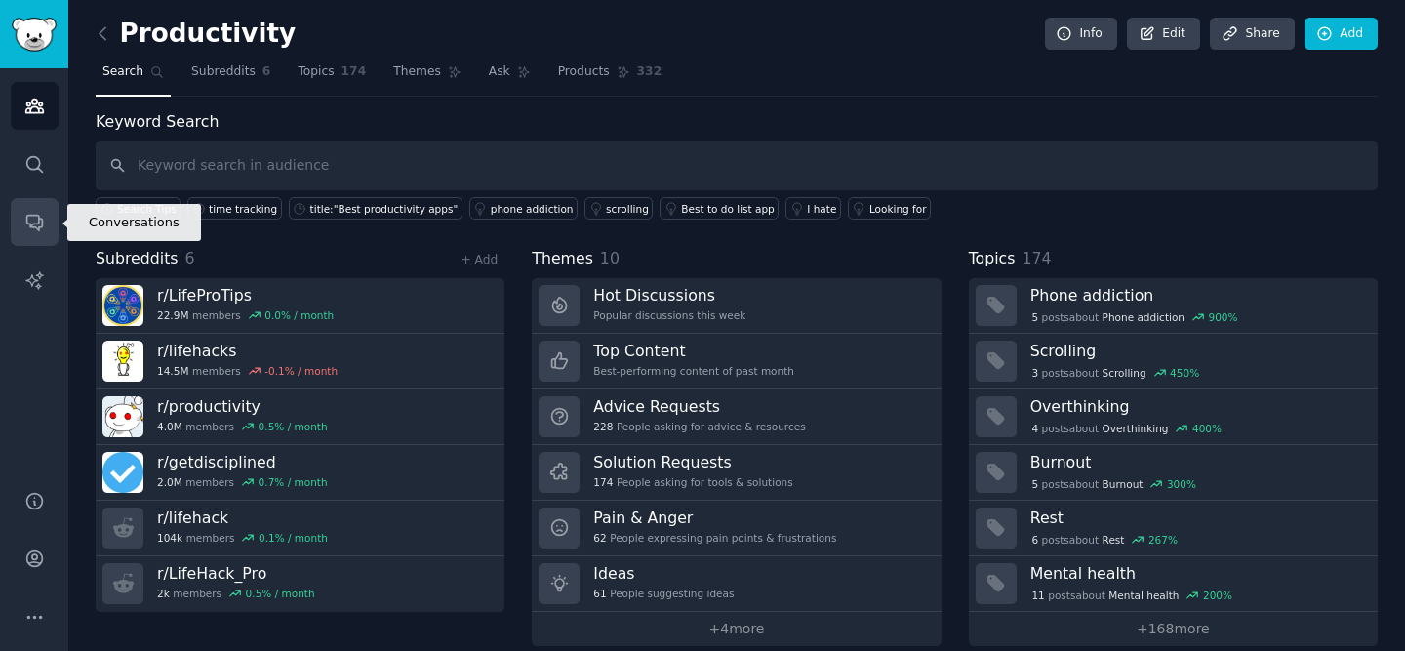
click at [30, 226] on icon "Sidebar" at bounding box center [34, 224] width 16 height 16
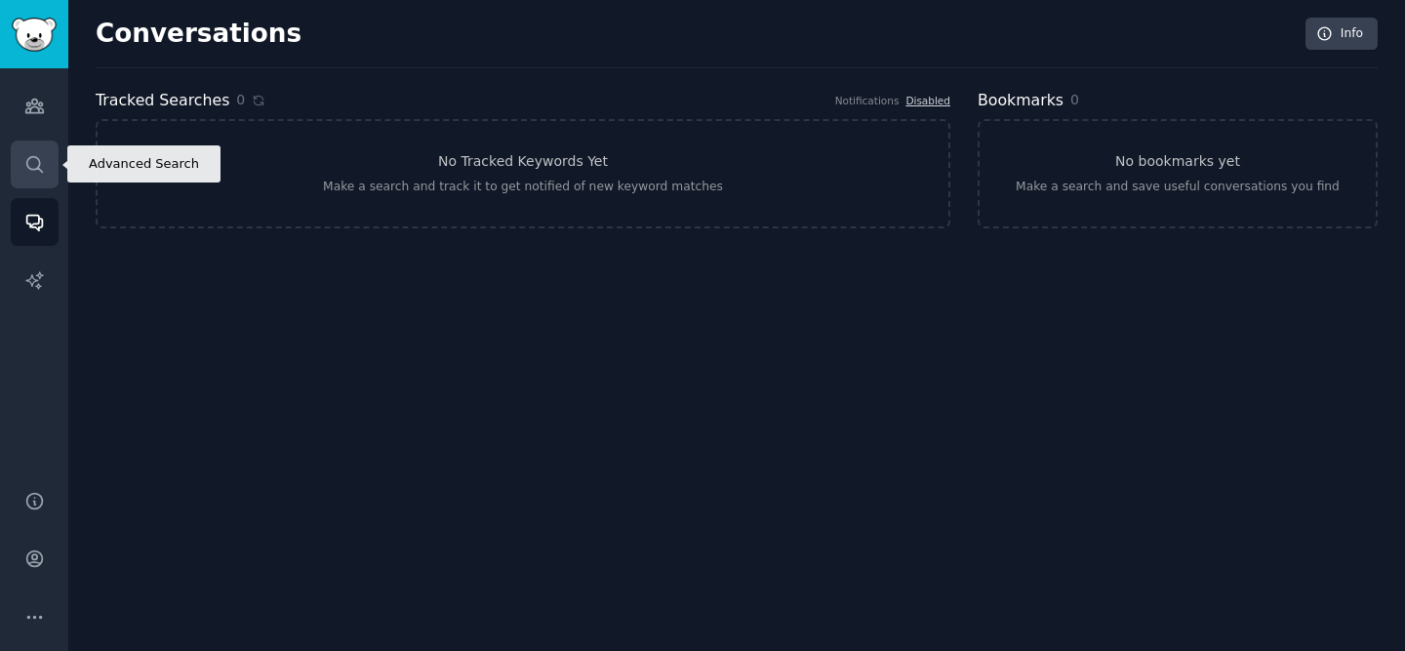
click at [46, 171] on link "Search" at bounding box center [35, 165] width 48 height 48
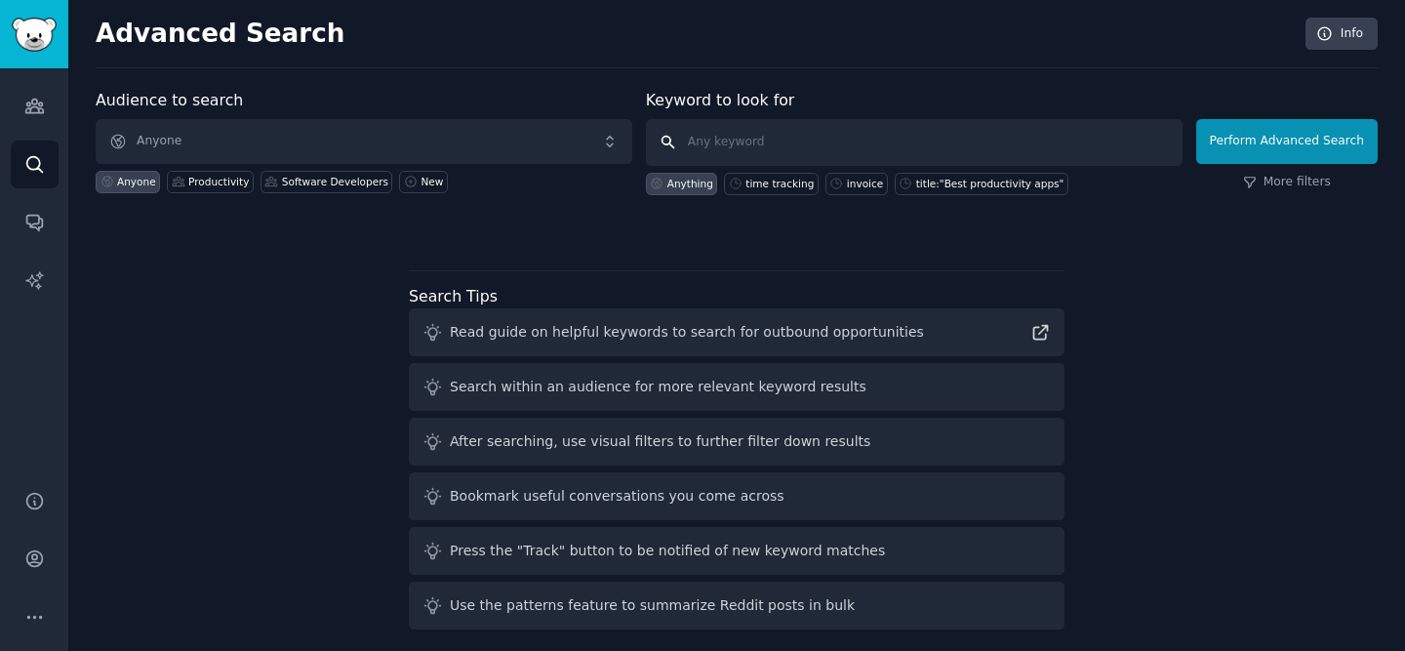
click at [695, 147] on input "text" at bounding box center [914, 142] width 537 height 47
type input "e"
type input "time"
click button "Perform Advanced Search" at bounding box center [1286, 141] width 181 height 45
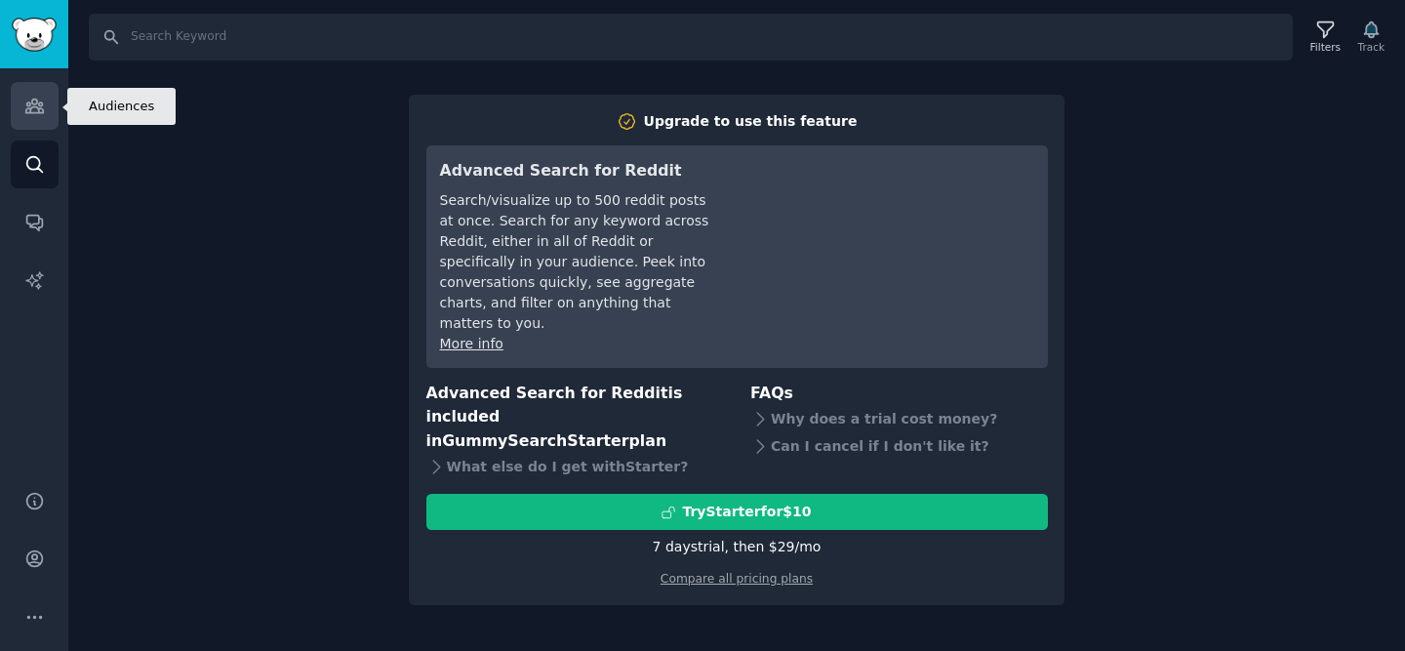
click at [48, 99] on link "Audiences" at bounding box center [35, 106] width 48 height 48
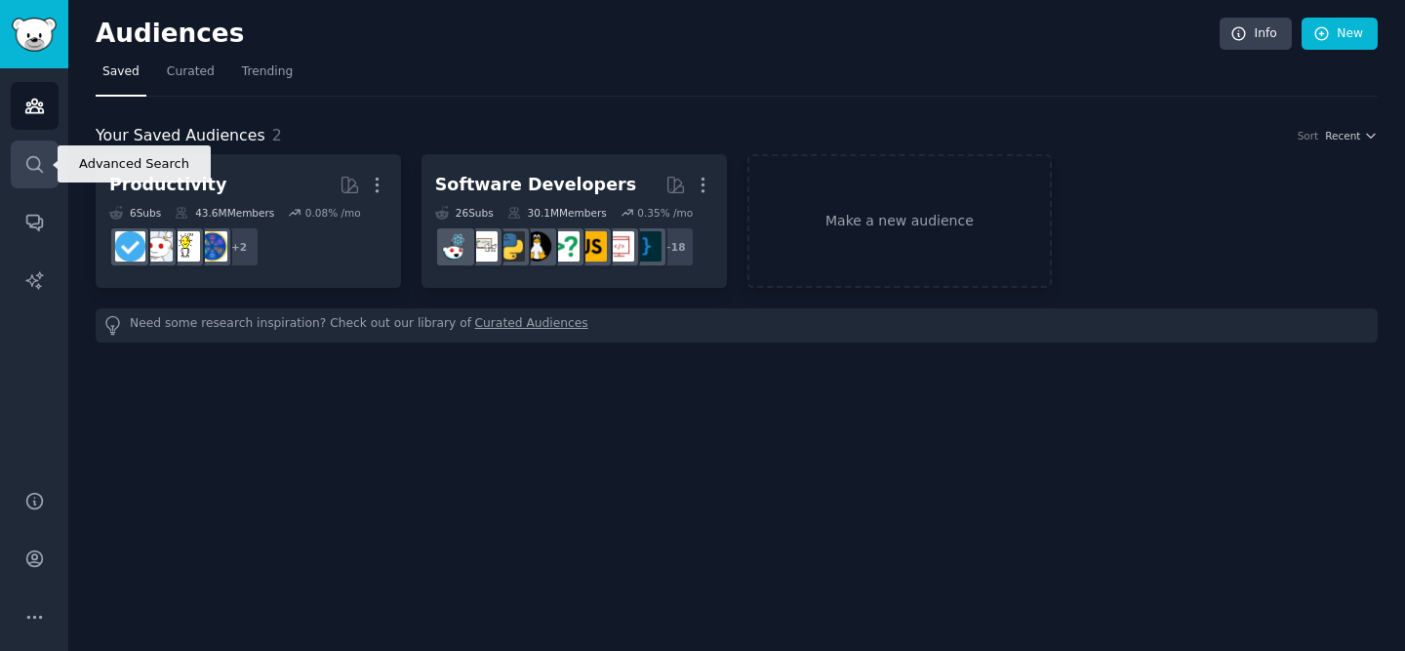
click at [36, 162] on icon "Sidebar" at bounding box center [34, 164] width 20 height 20
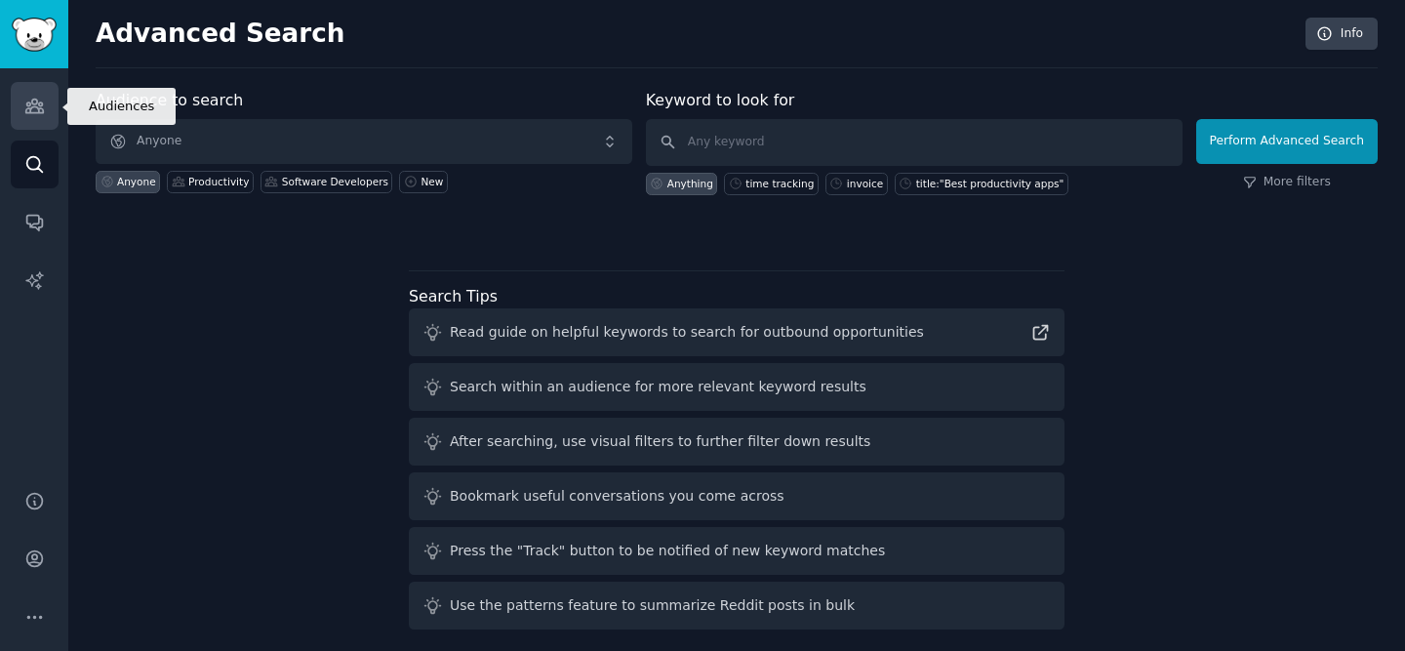
click at [20, 111] on link "Audiences" at bounding box center [35, 106] width 48 height 48
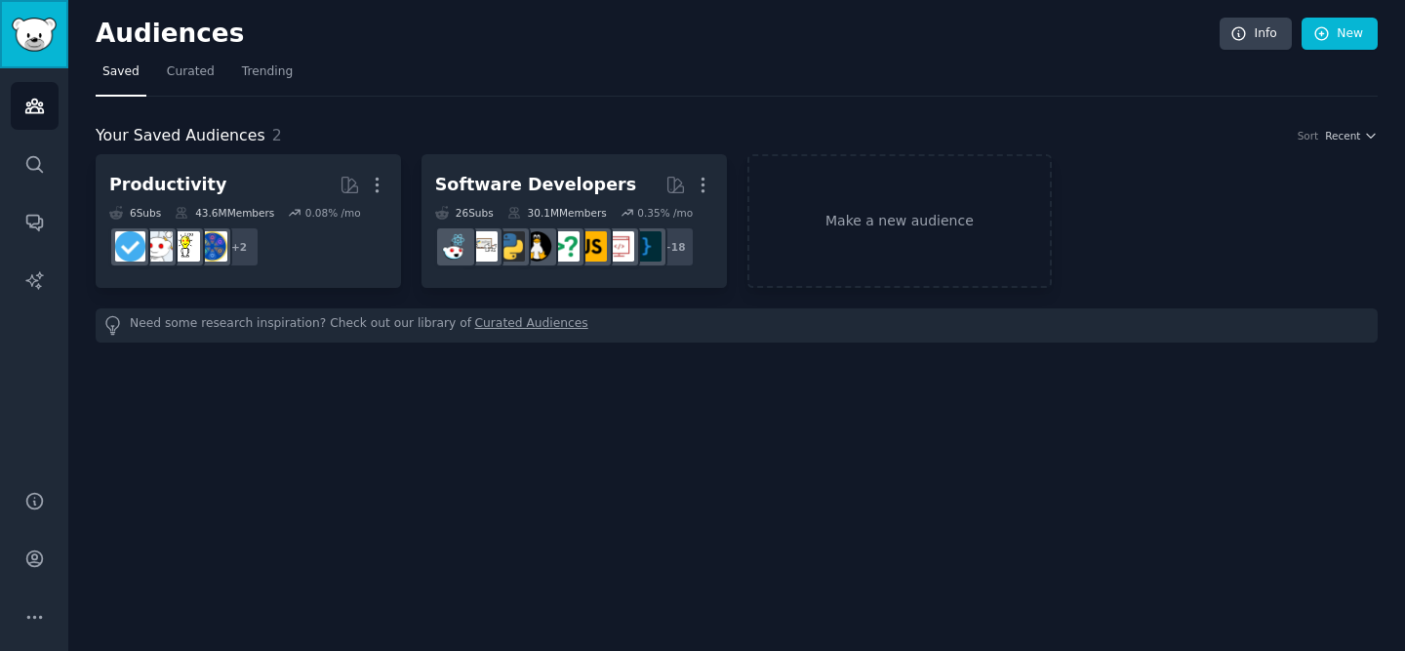
click at [30, 25] on img "Sidebar" at bounding box center [34, 35] width 45 height 34
click at [51, 24] on img "Sidebar" at bounding box center [34, 35] width 45 height 34
click at [175, 91] on link "Curated" at bounding box center [190, 77] width 61 height 40
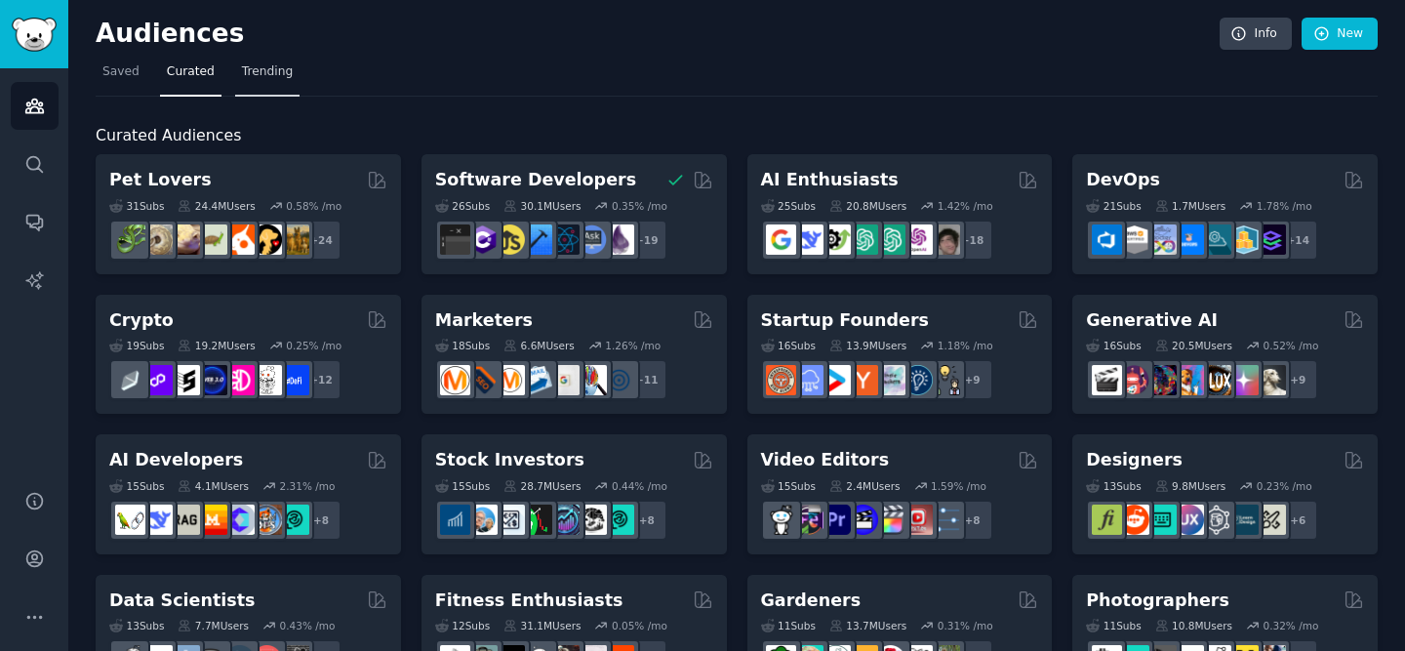
click at [252, 84] on link "Trending" at bounding box center [267, 77] width 64 height 40
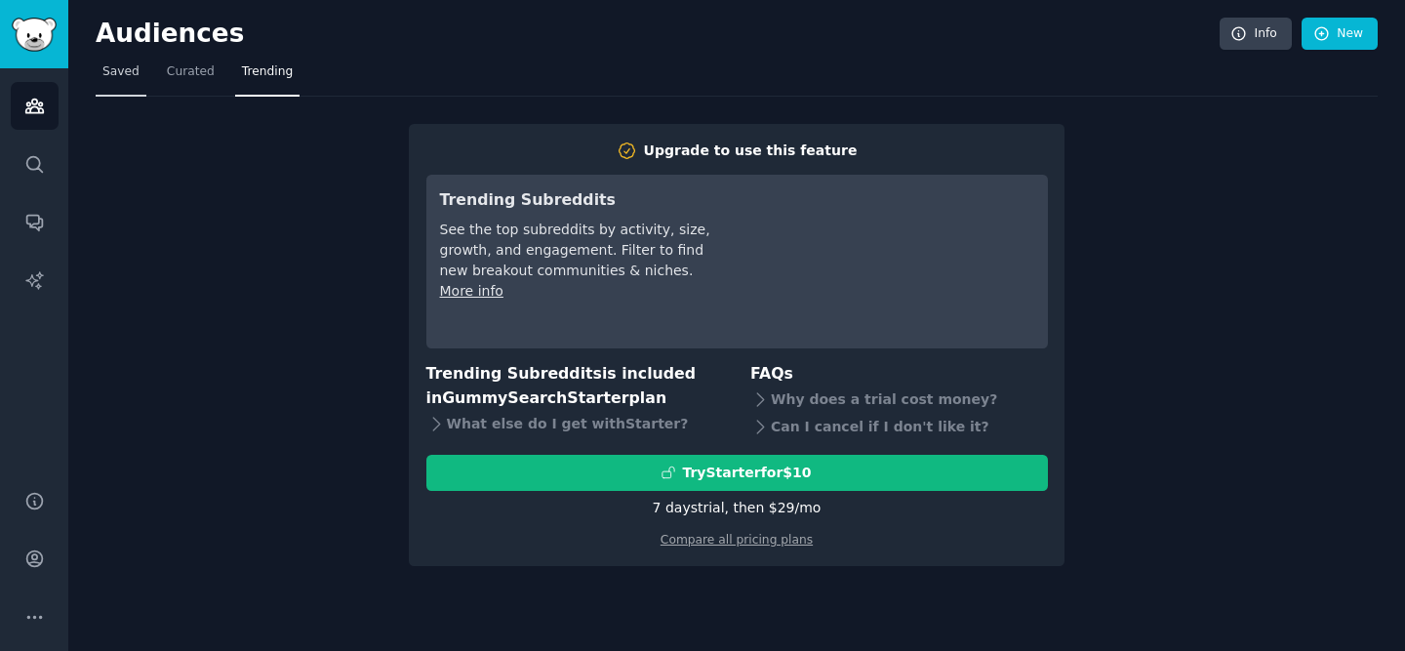
click at [138, 89] on link "Saved" at bounding box center [121, 77] width 51 height 40
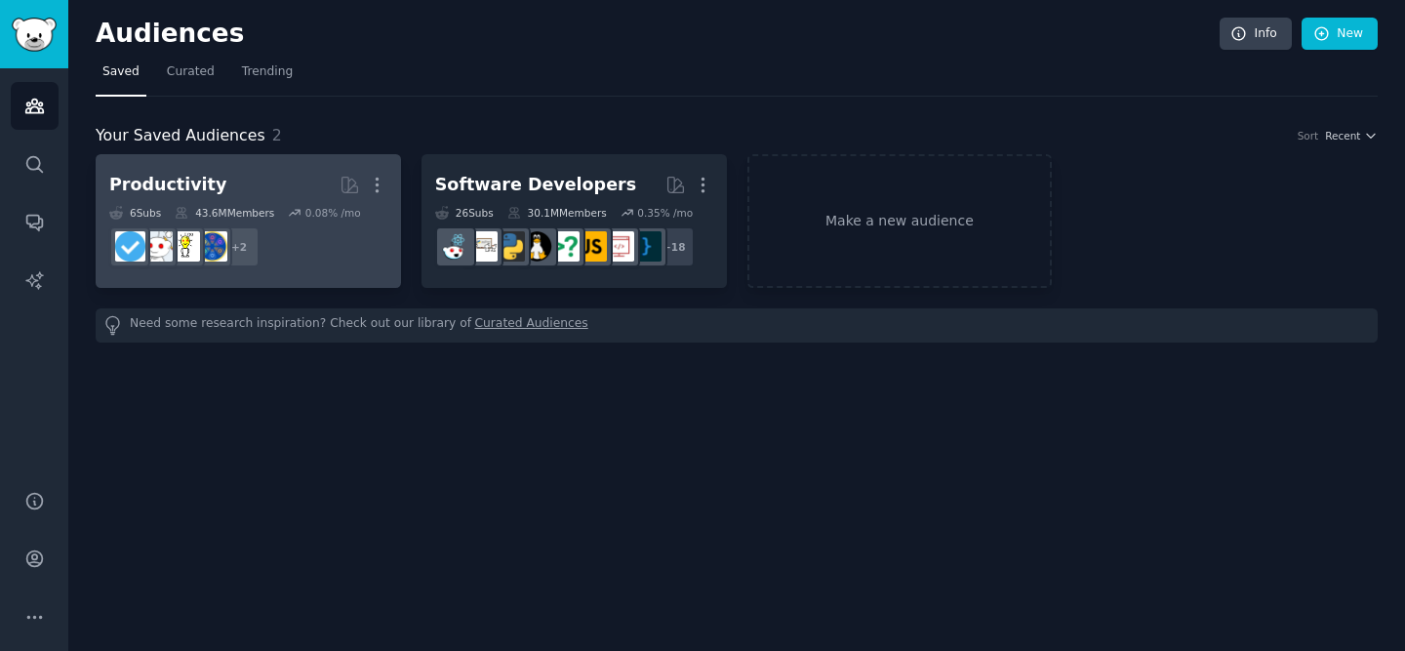
click at [365, 255] on dd "r/lifehacks + 2" at bounding box center [248, 247] width 278 height 55
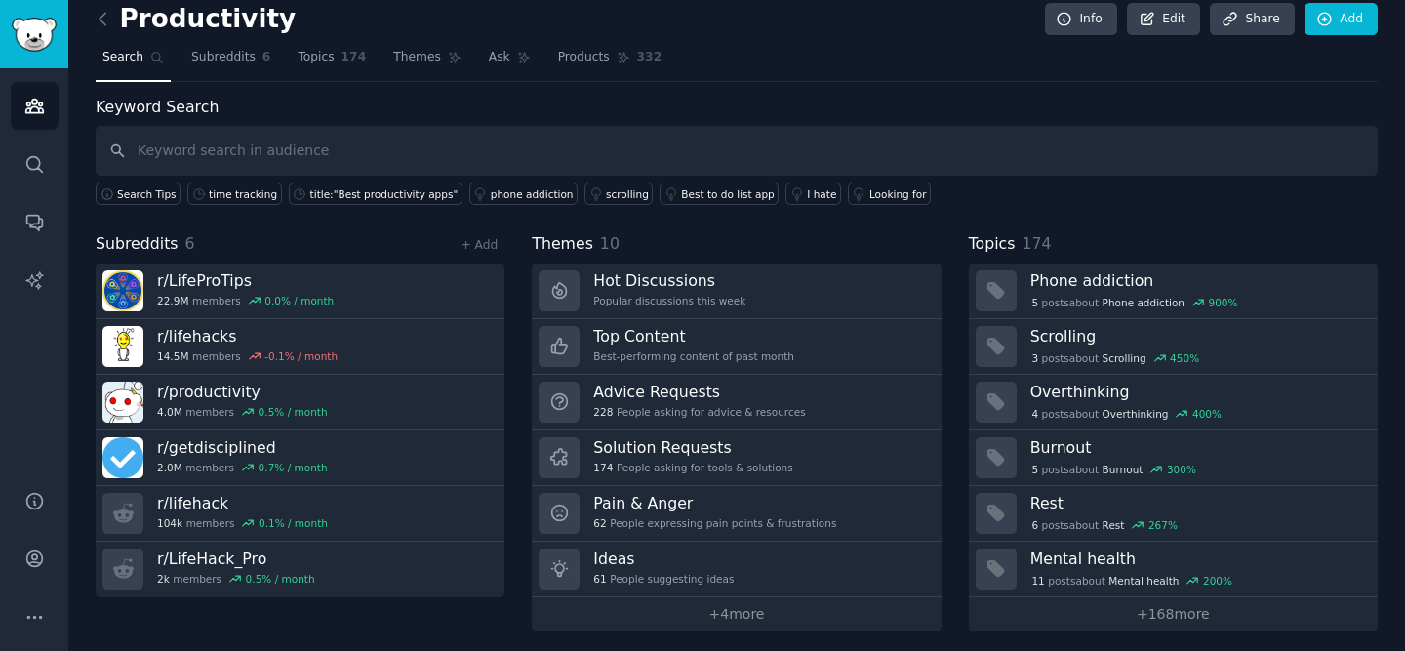
scroll to position [21, 0]
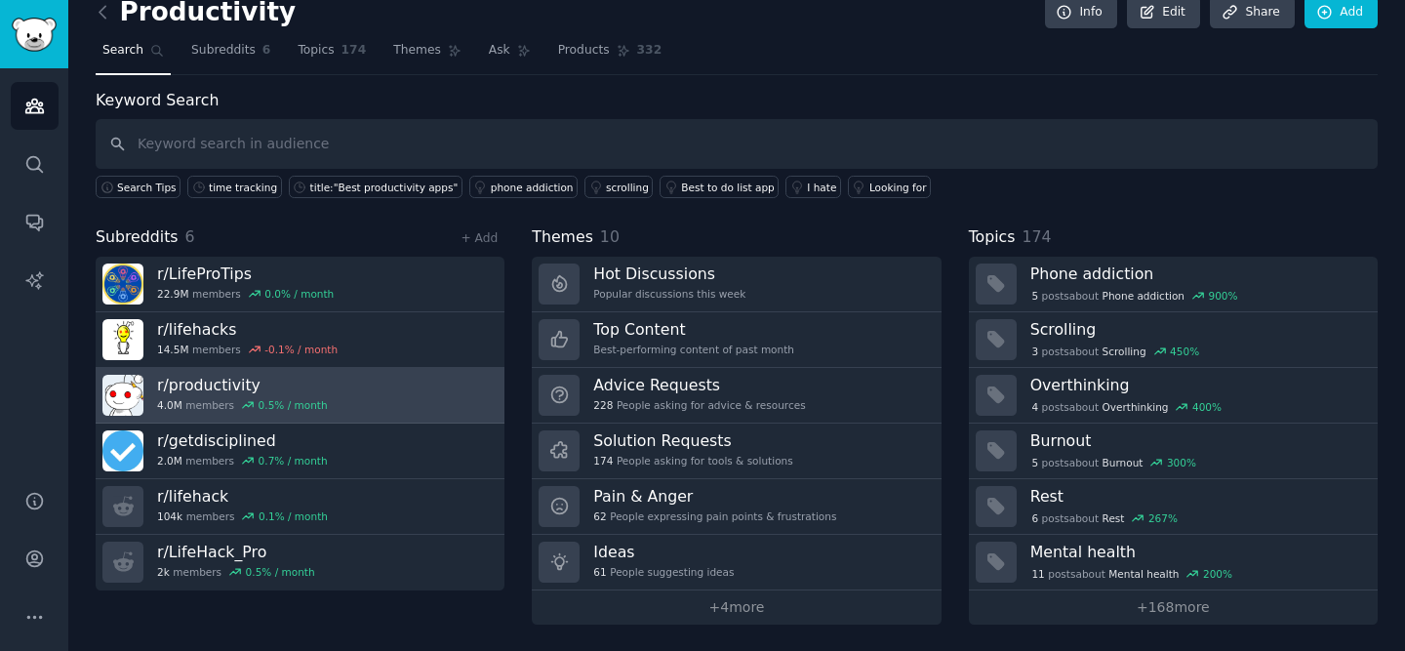
click at [260, 401] on div "0.5 % / month" at bounding box center [293, 405] width 69 height 14
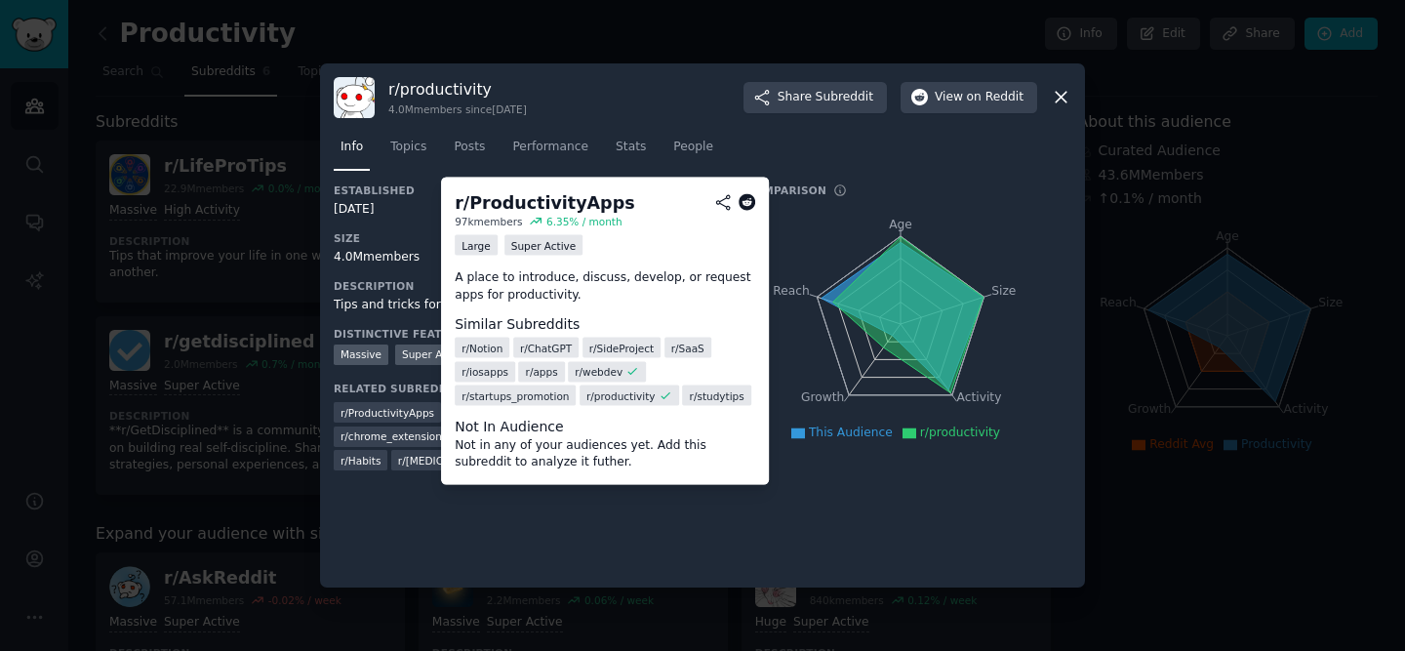
click at [397, 411] on span "r/ ProductivityApps" at bounding box center [388, 413] width 94 height 14
drag, startPoint x: 341, startPoint y: 414, endPoint x: 430, endPoint y: 404, distance: 89.3
click at [430, 404] on div "r/ ProductivityApps" at bounding box center [387, 412] width 107 height 20
click at [395, 411] on span "r/ ProductivityApps" at bounding box center [388, 413] width 94 height 14
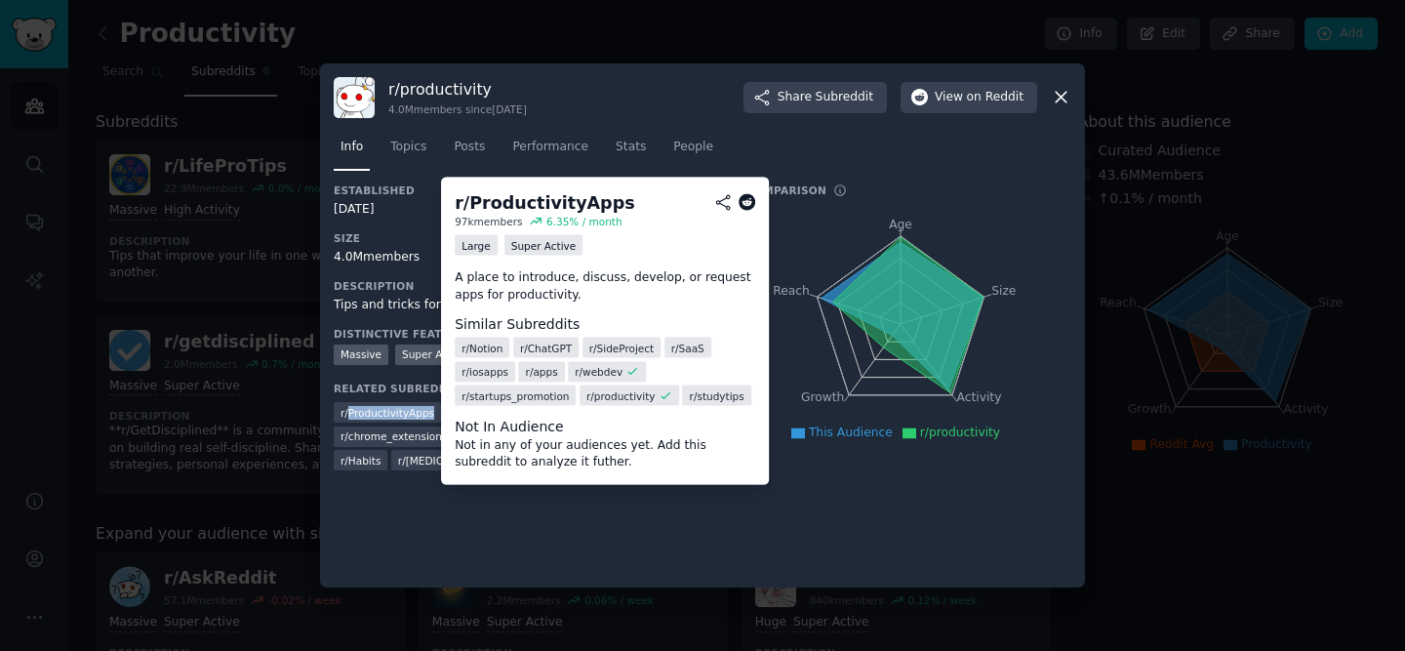
copy span "ProductivityApps"
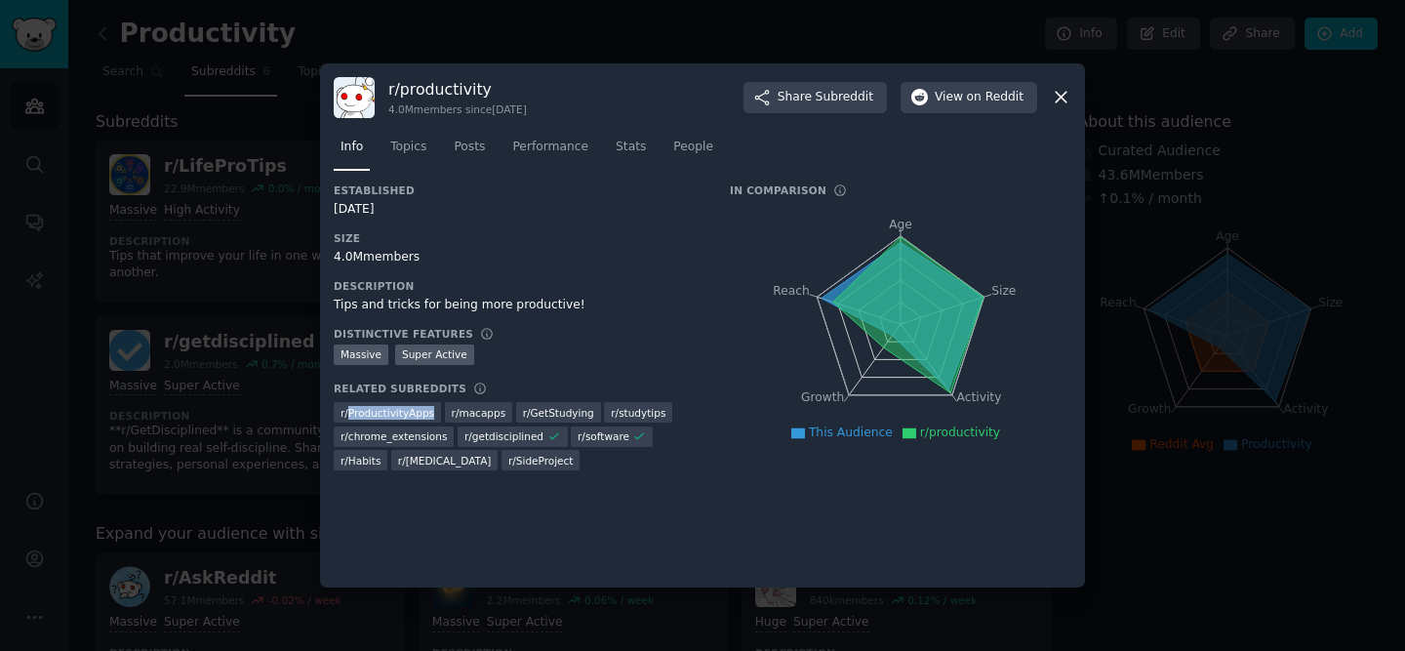
click at [1061, 98] on icon at bounding box center [1061, 98] width 11 height 11
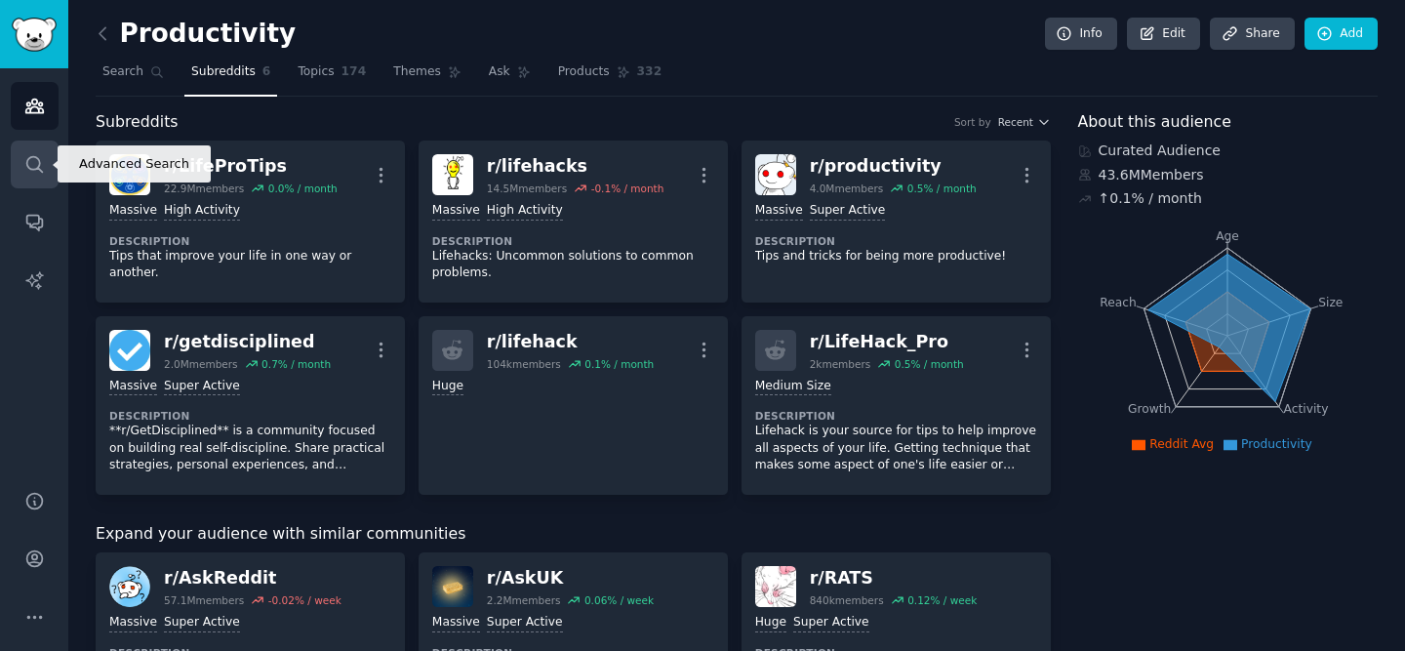
click at [25, 164] on icon "Sidebar" at bounding box center [34, 164] width 20 height 20
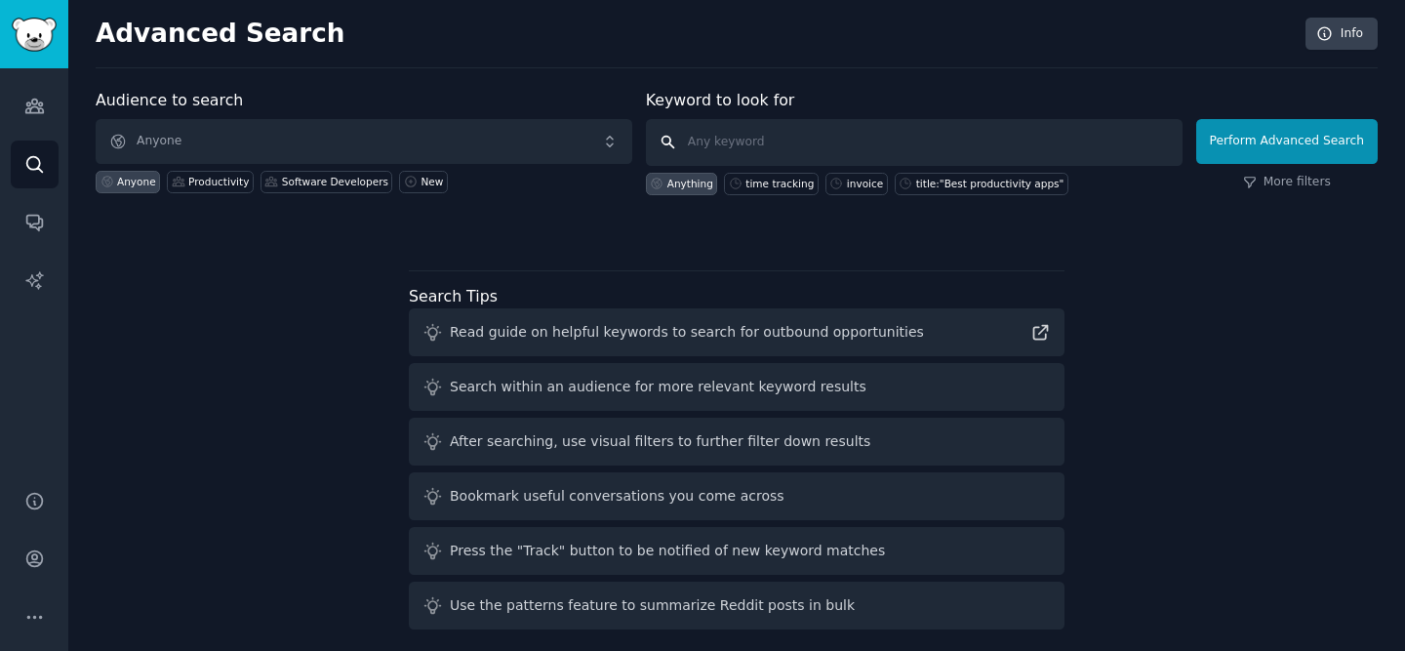
click at [823, 135] on input "text" at bounding box center [914, 142] width 537 height 47
paste input "billable hours"
type input "billable hours"
click button "Perform Advanced Search" at bounding box center [1286, 141] width 181 height 45
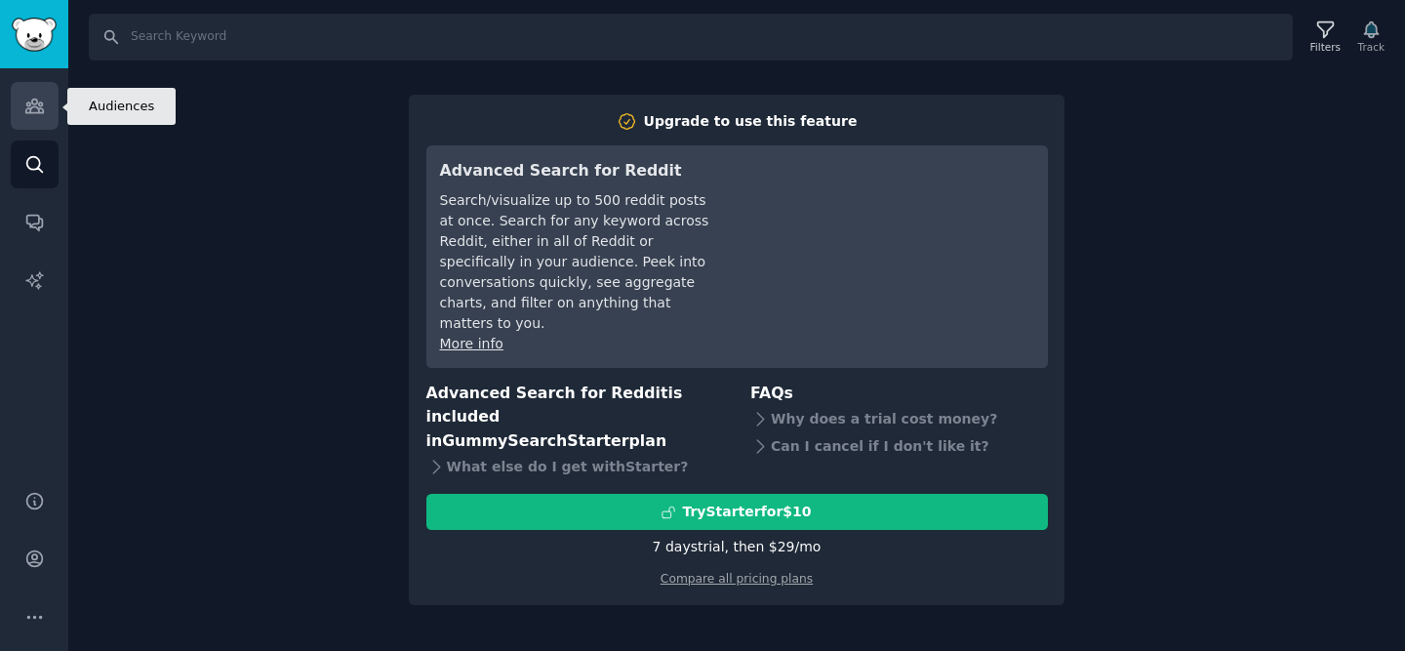
click at [16, 110] on link "Audiences" at bounding box center [35, 106] width 48 height 48
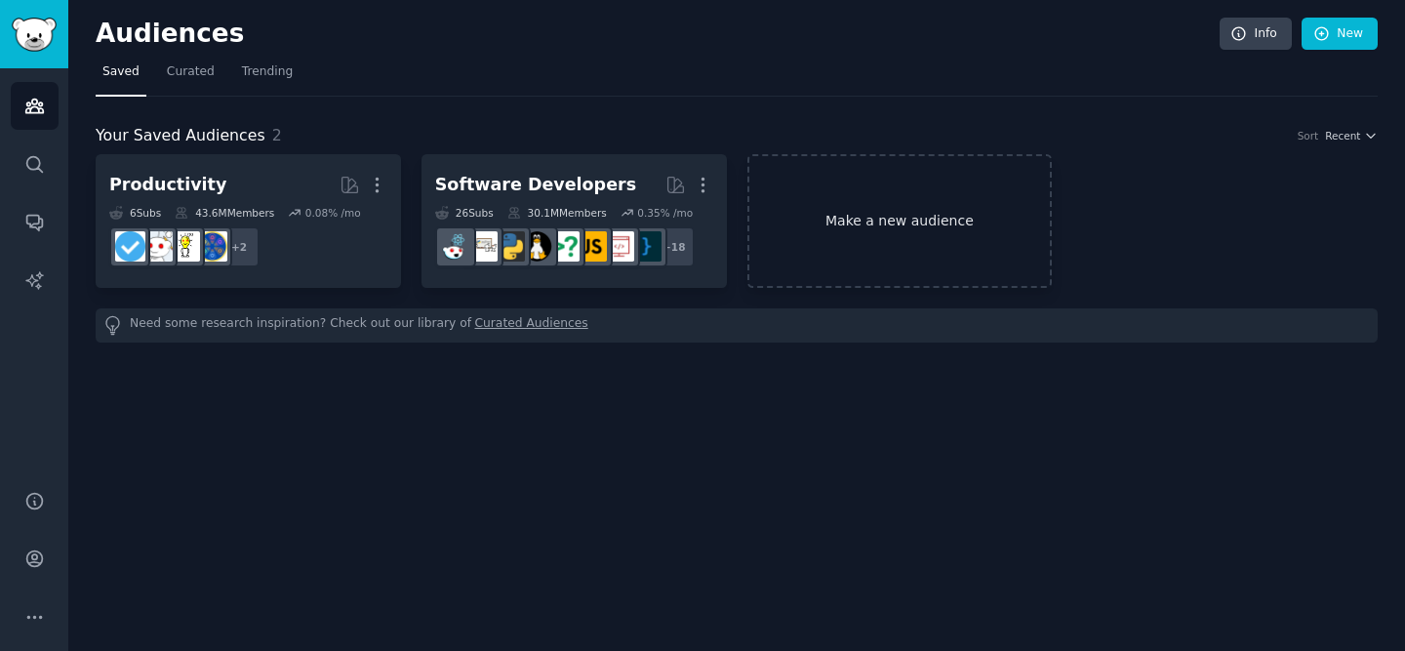
click at [807, 246] on link "Make a new audience" at bounding box center [899, 221] width 305 height 134
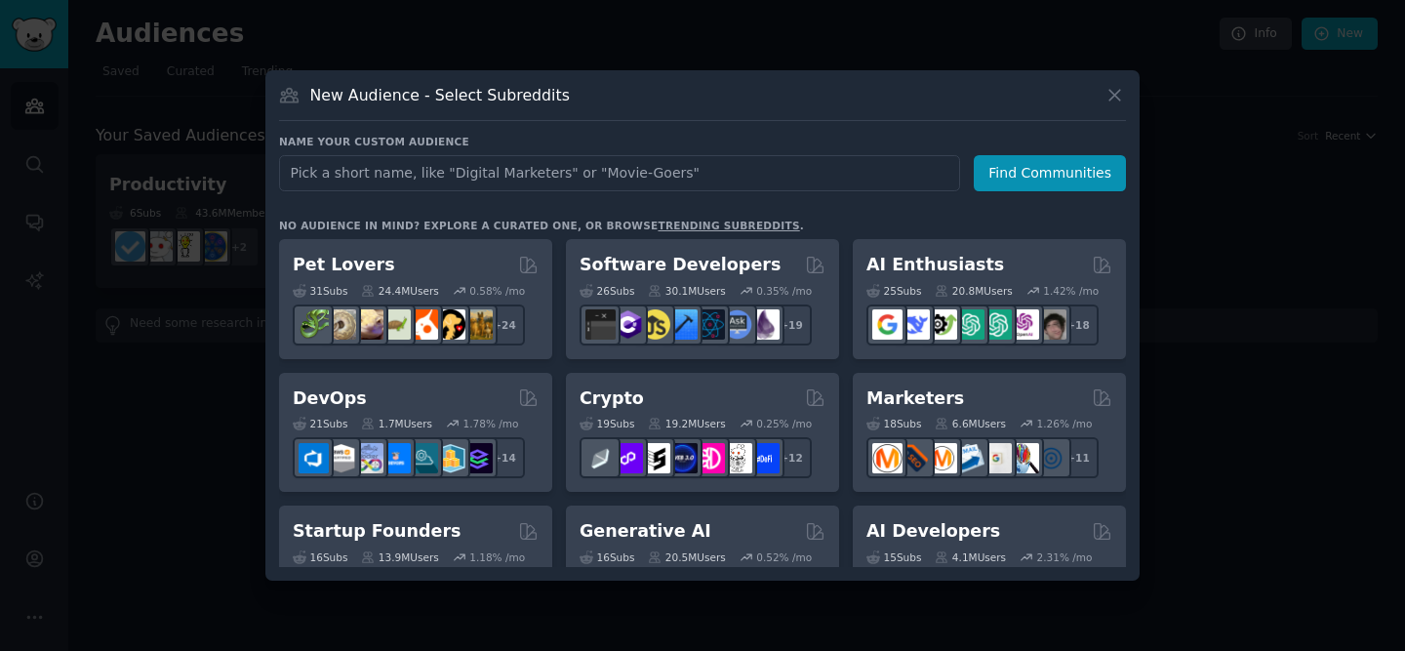
type input "f"
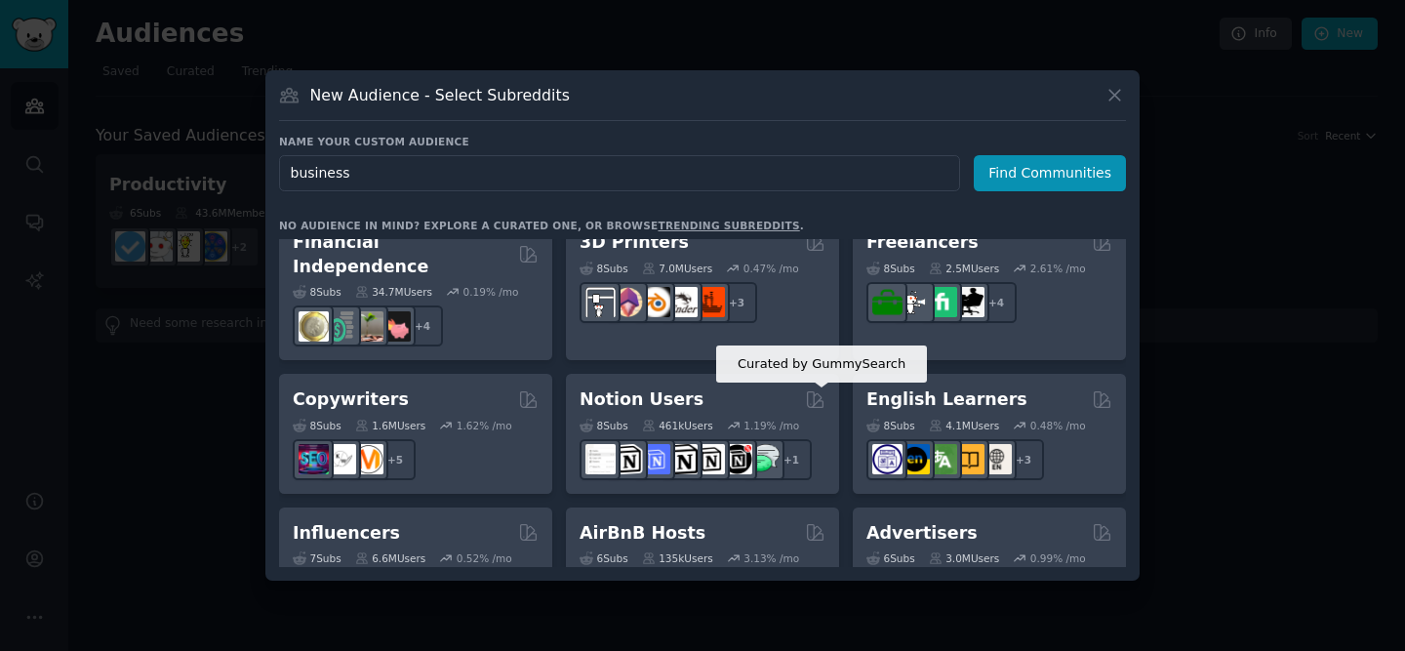
scroll to position [1090, 0]
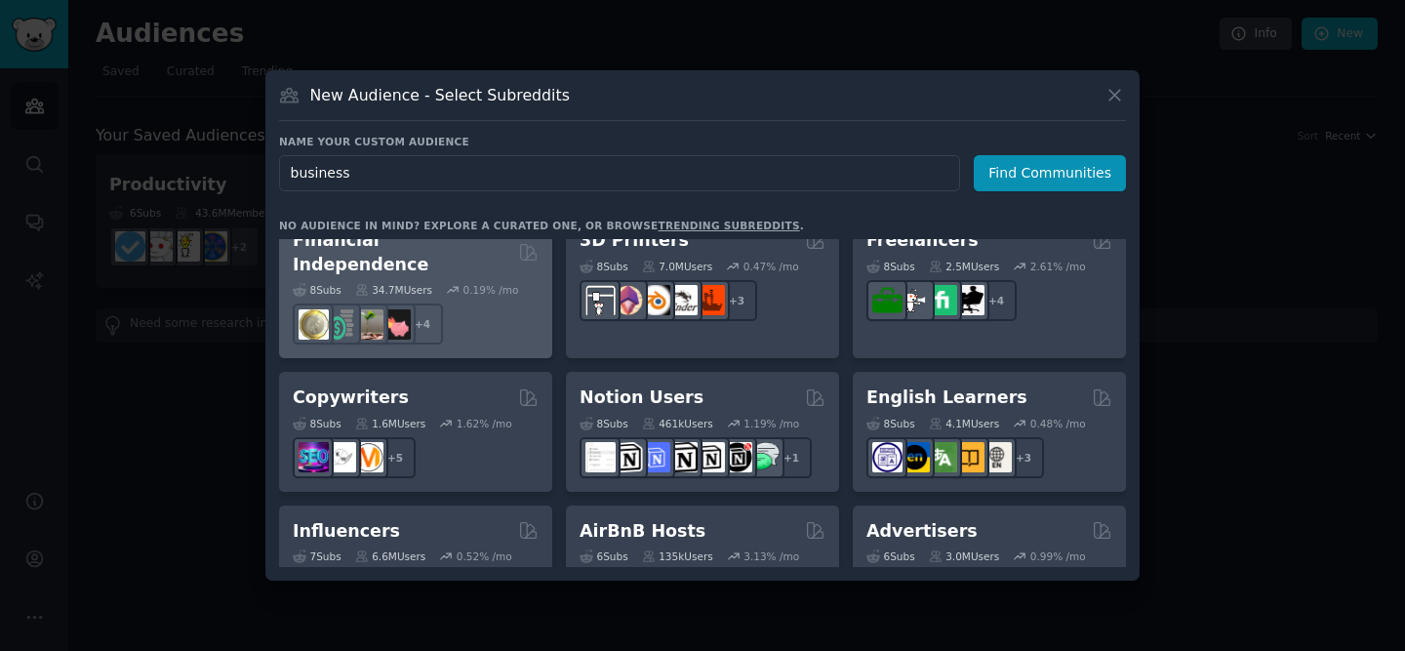
type input "business"
click at [514, 303] on div "+ 4" at bounding box center [416, 323] width 246 height 41
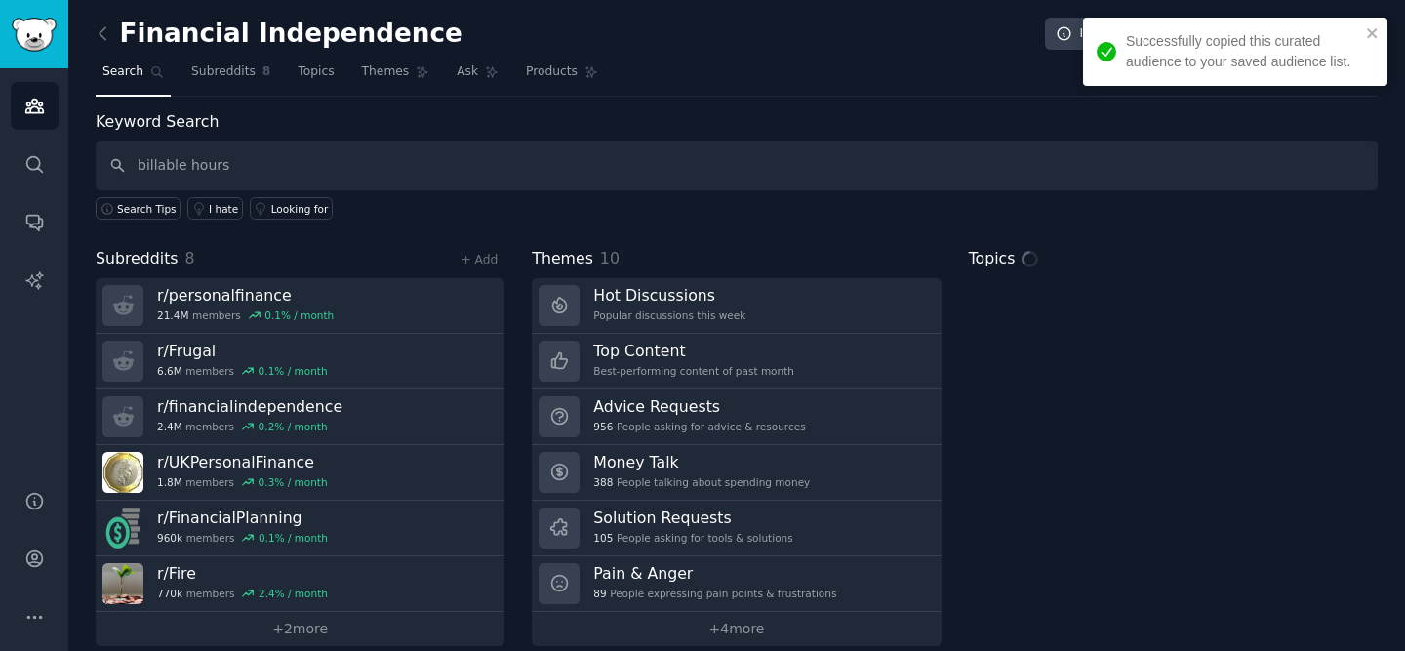
type input "billable hours"
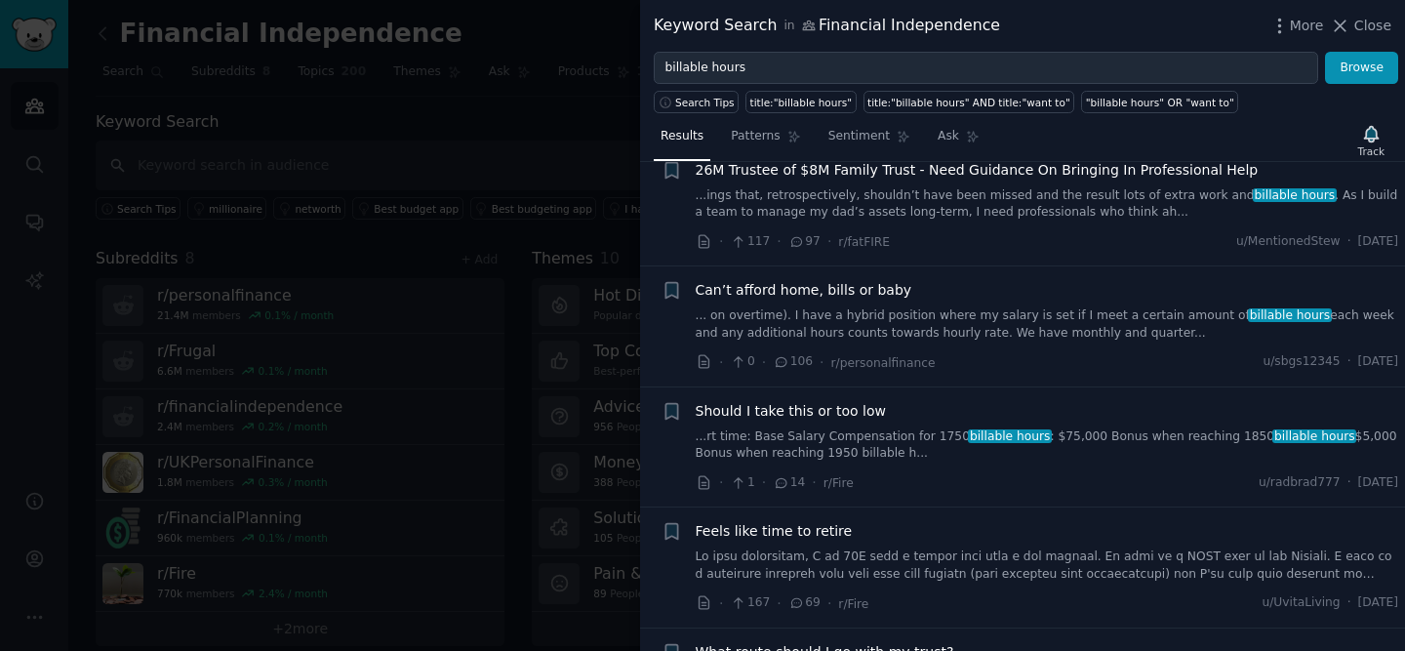
scroll to position [50, 0]
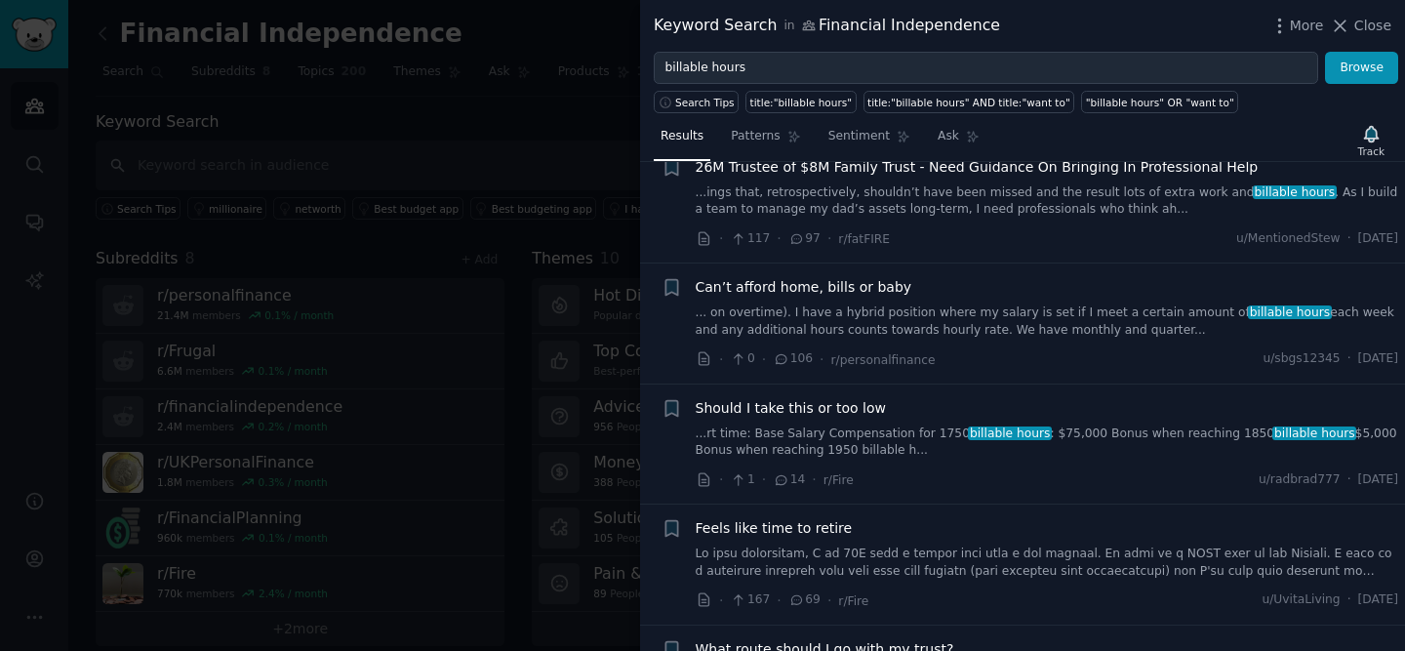
click at [986, 445] on link "...rt time: Base Salary Compensation for 1750 billable hours : $75,000 Bonus wh…" at bounding box center [1047, 442] width 703 height 34
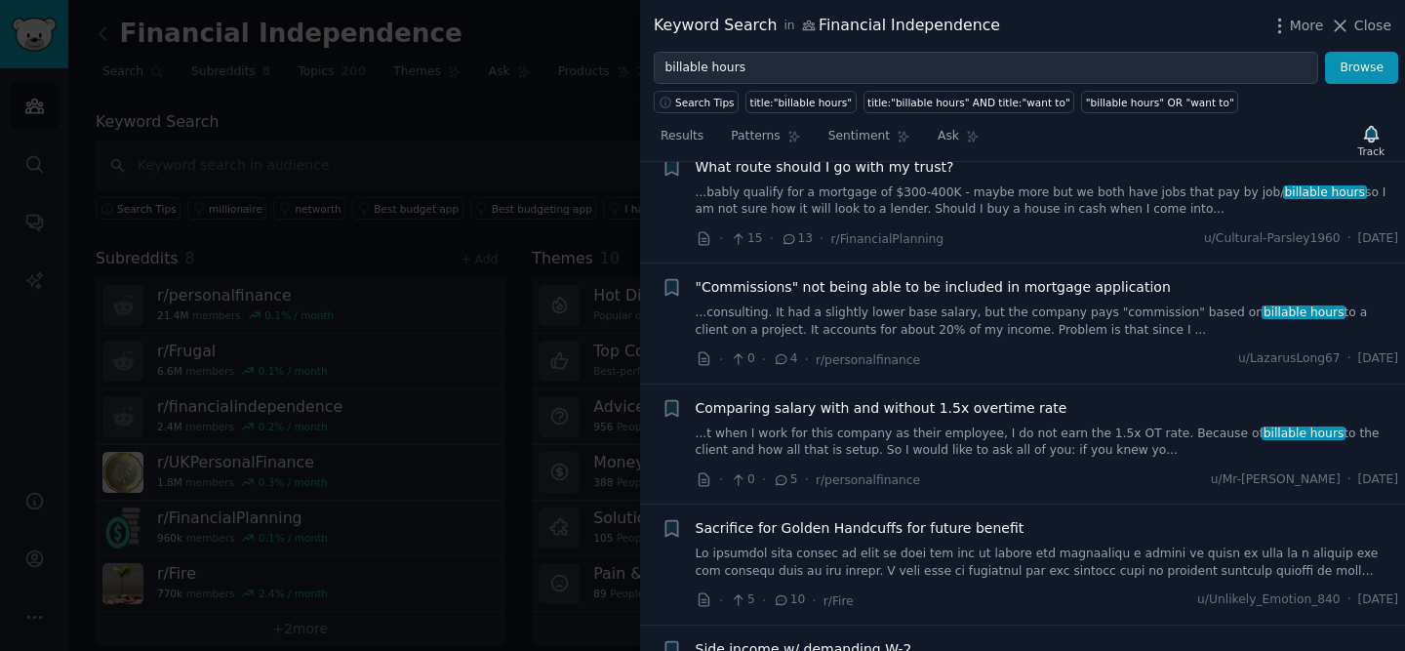
scroll to position [863, 0]
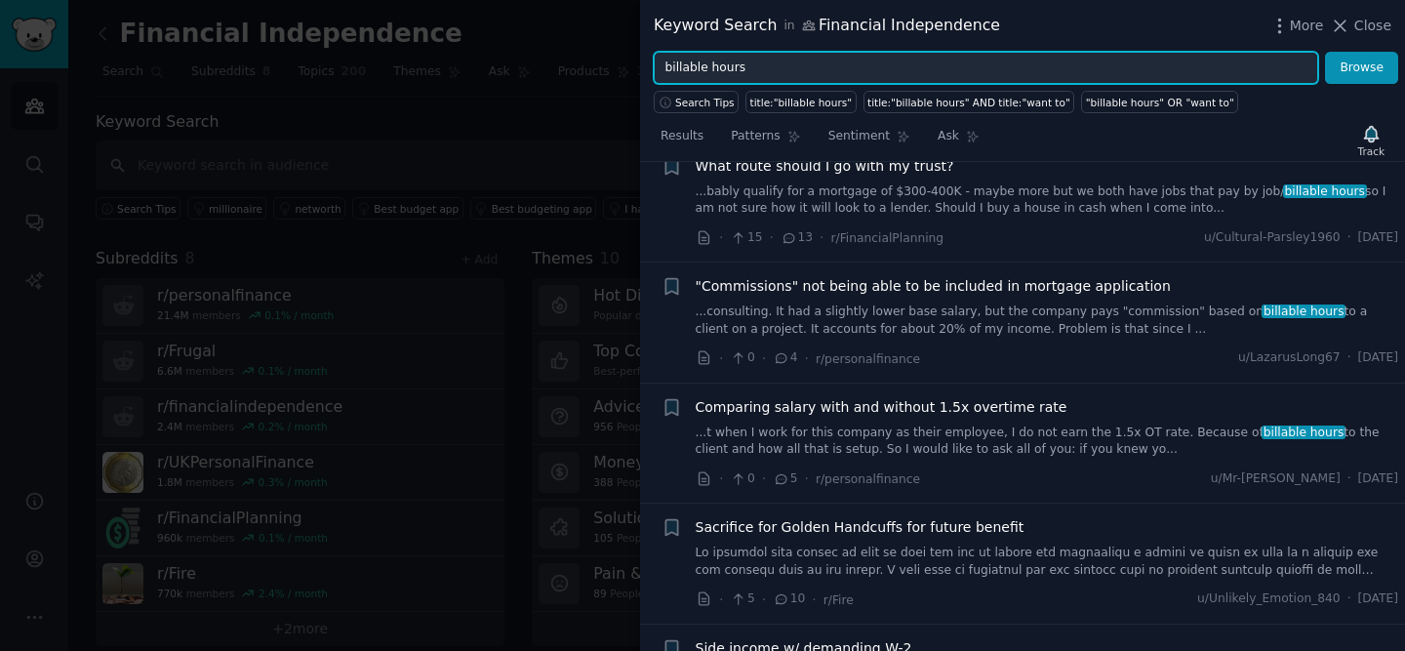
click at [963, 68] on input "billable hours" at bounding box center [986, 68] width 664 height 33
paste input "tracking"
type input "tracking"
click at [1325, 52] on button "Browse" at bounding box center [1361, 68] width 73 height 33
